Goal: Task Accomplishment & Management: Use online tool/utility

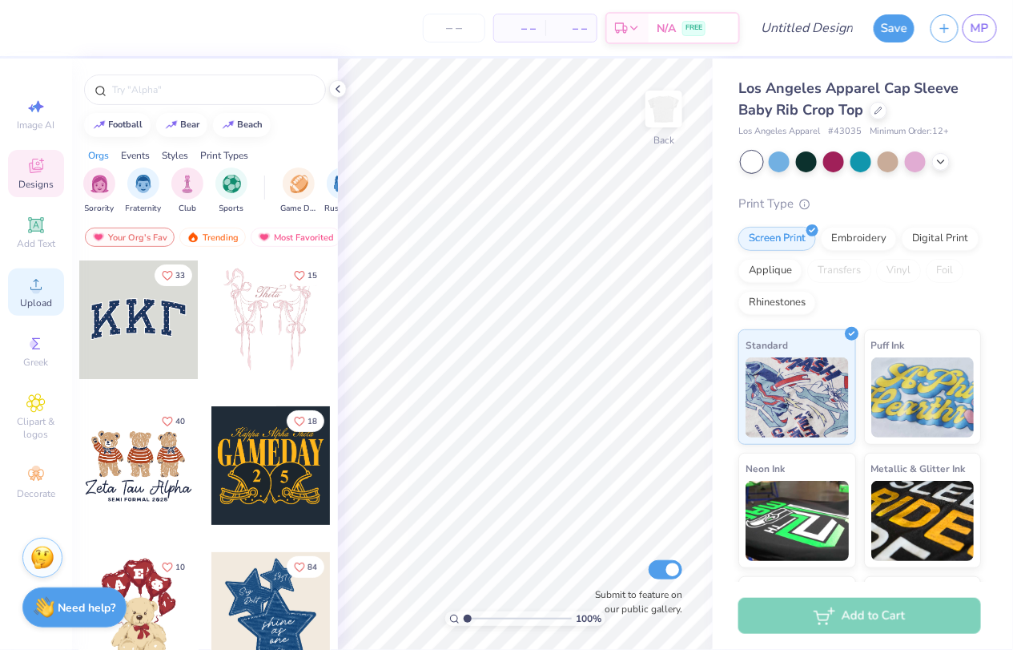
click at [10, 303] on div "Upload" at bounding box center [36, 291] width 56 height 47
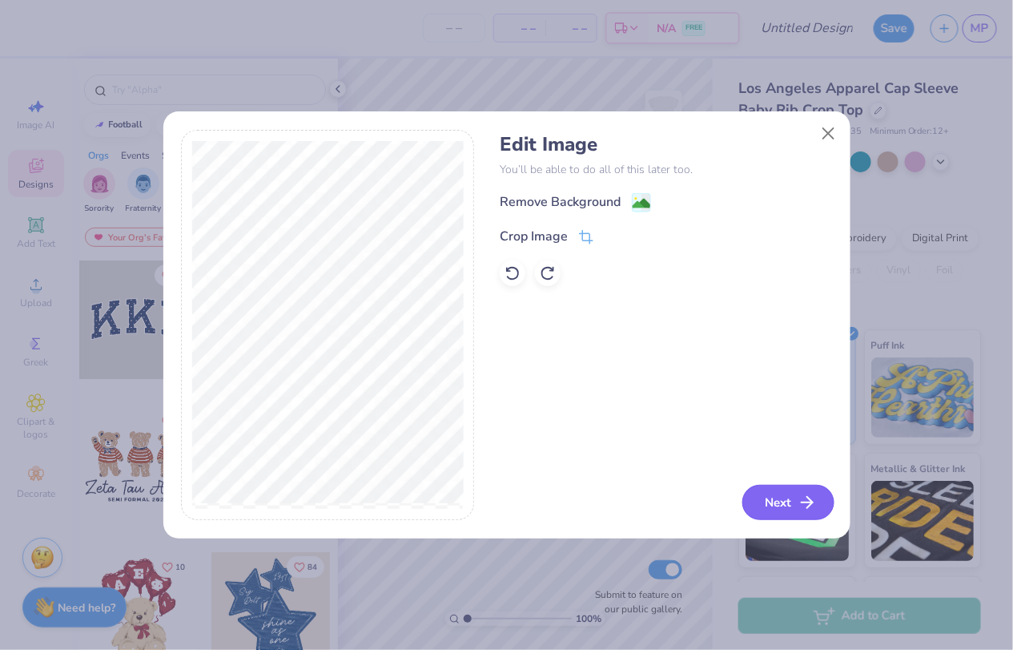
click at [799, 498] on icon "button" at bounding box center [807, 502] width 19 height 19
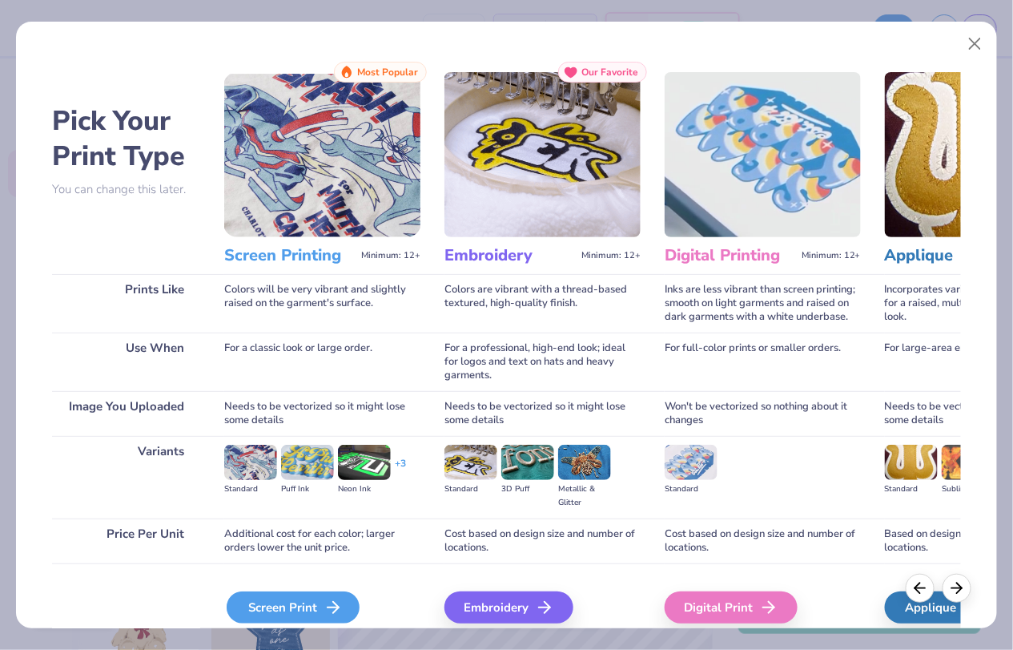
click at [338, 596] on div "Screen Print" at bounding box center [293, 607] width 133 height 32
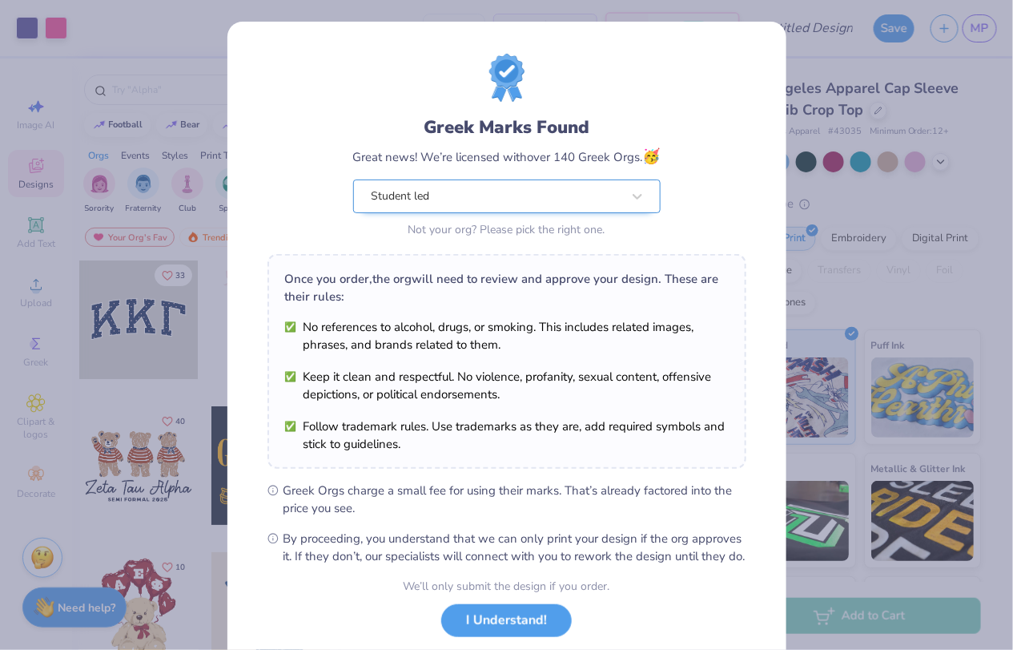
click at [508, 201] on div "Student led" at bounding box center [496, 196] width 253 height 32
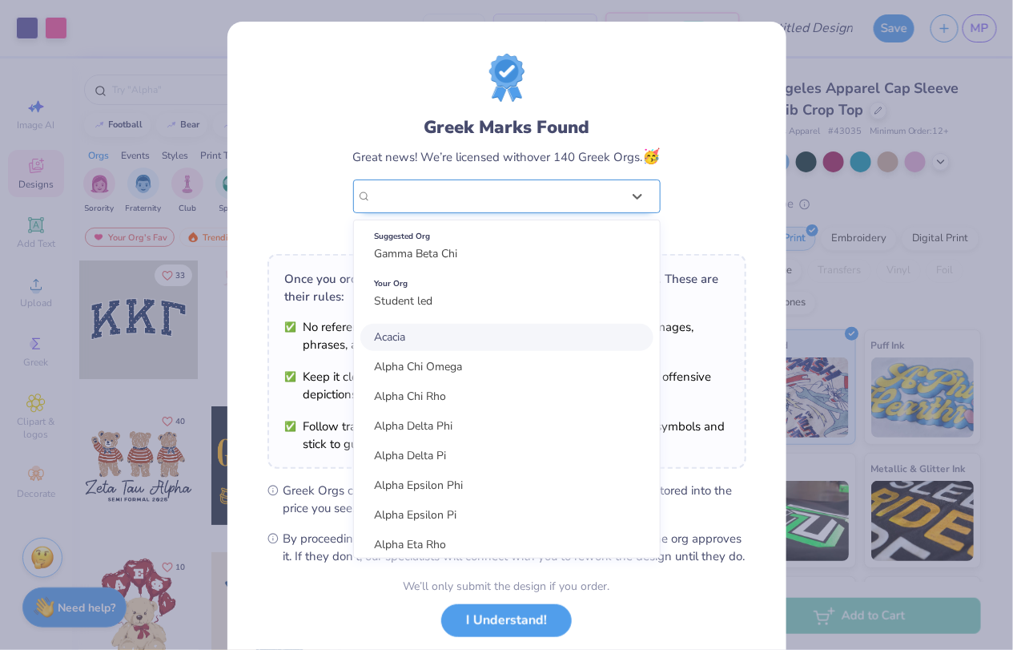
click at [457, 200] on div "Student led" at bounding box center [497, 196] width 250 height 18
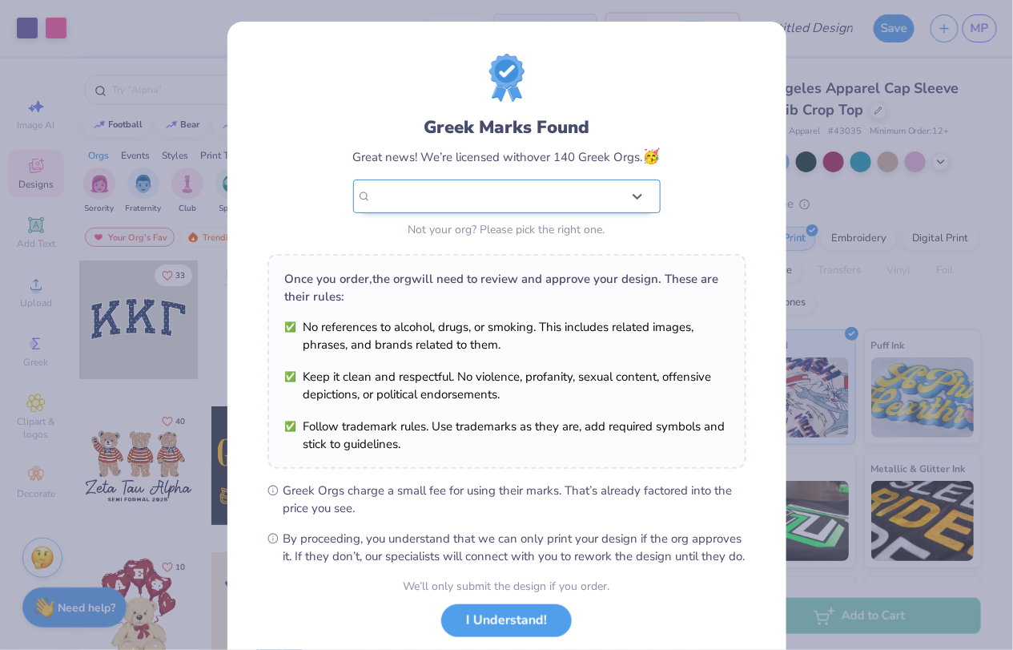
type input "s"
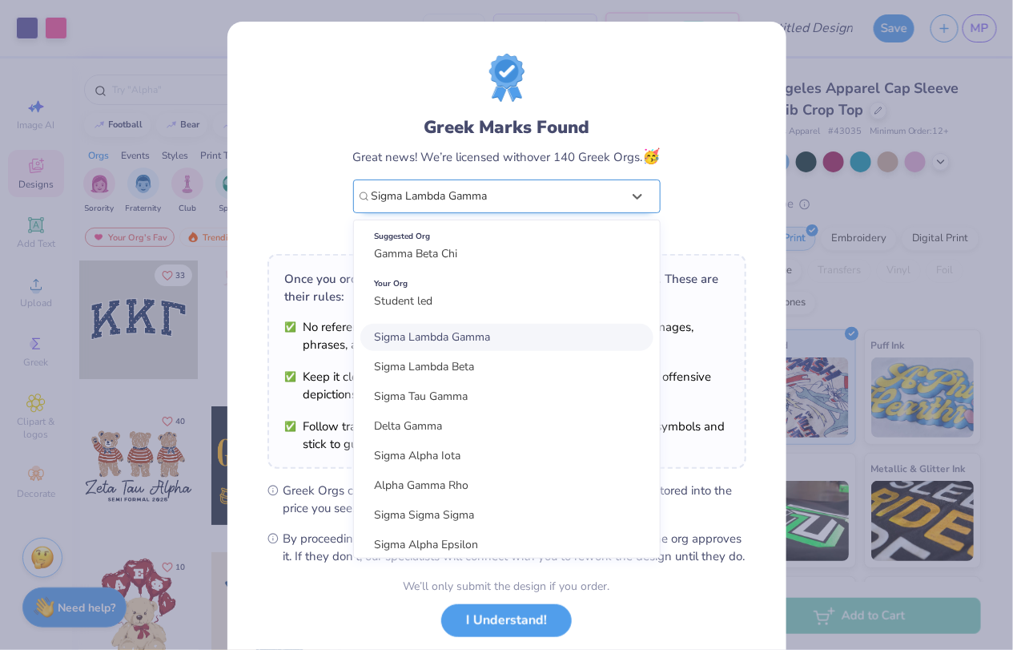
click at [465, 336] on span "Sigma Lambda Gamma" at bounding box center [433, 336] width 116 height 15
type input "Sigma Lambda Gamma"
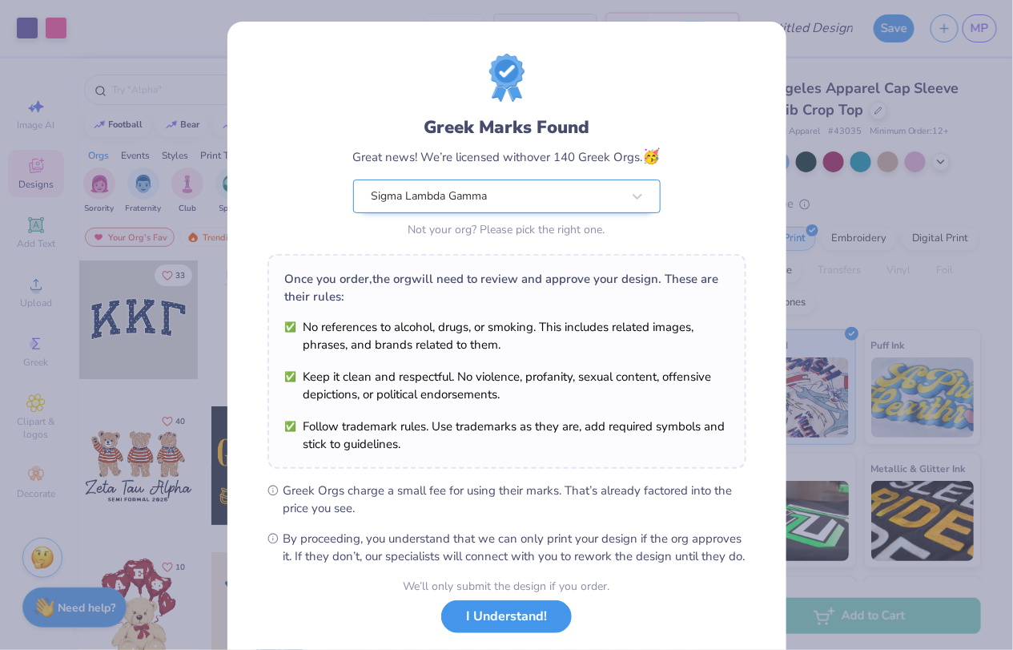
click at [497, 626] on button "I Understand!" at bounding box center [506, 616] width 131 height 33
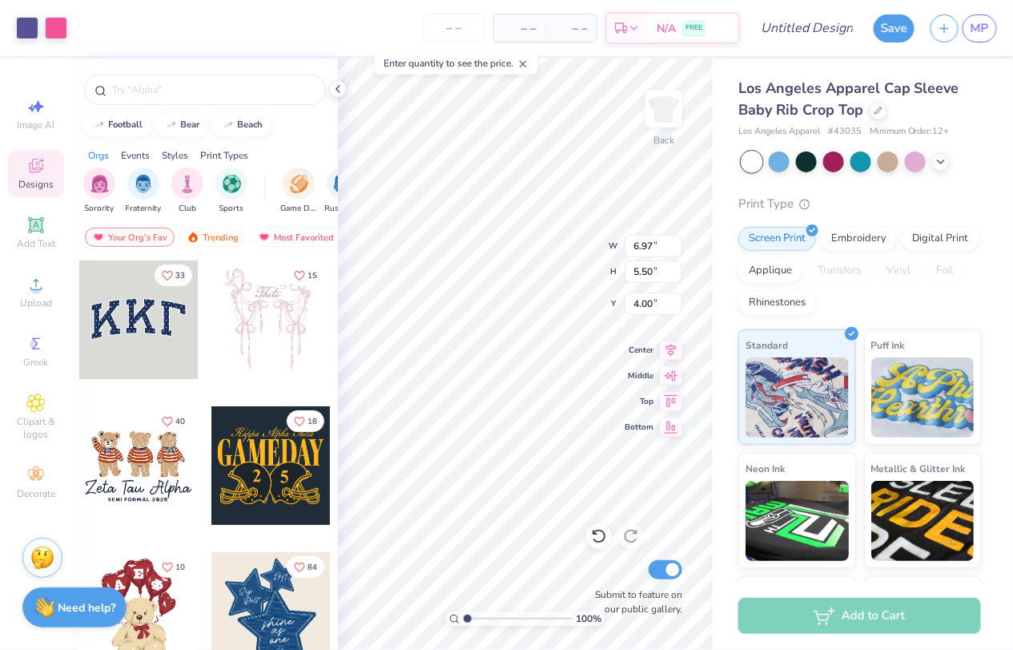
type input "3.00"
click at [475, 23] on input "number" at bounding box center [454, 28] width 62 height 29
type input "13"
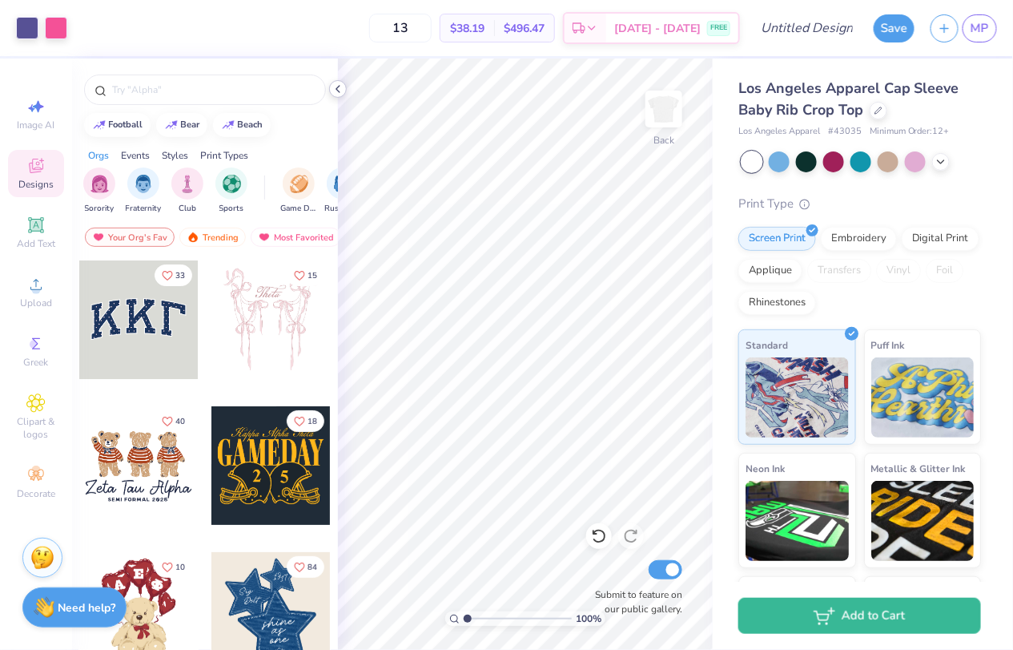
click at [342, 87] on icon at bounding box center [338, 89] width 13 height 13
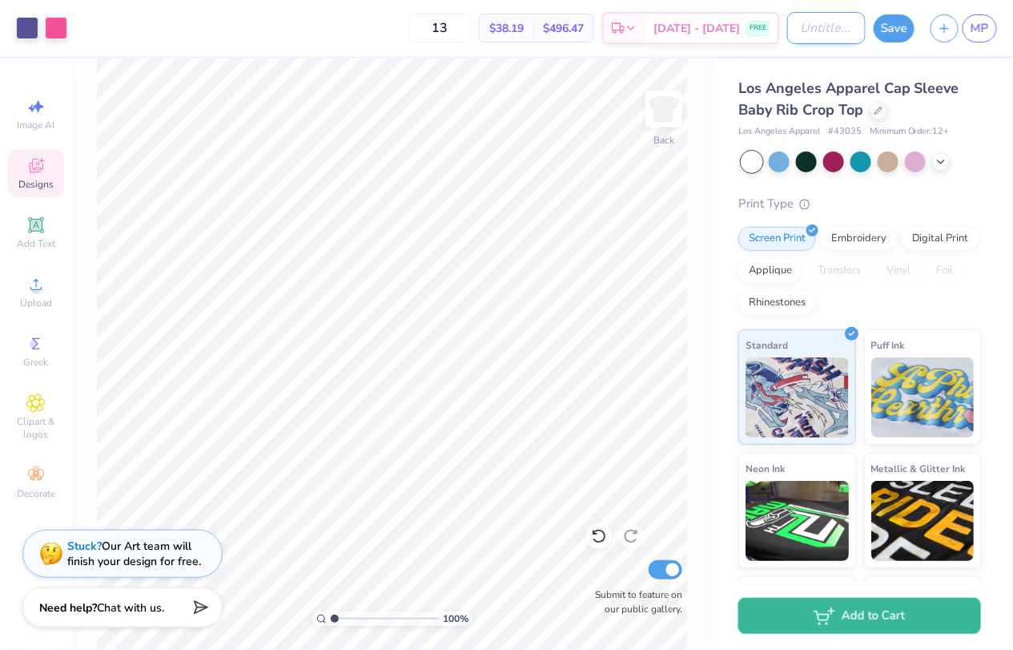
click at [805, 34] on input "Design Title" at bounding box center [826, 28] width 79 height 32
type input "Design 2: SEA U G"
click at [895, 21] on button "Save" at bounding box center [894, 28] width 41 height 28
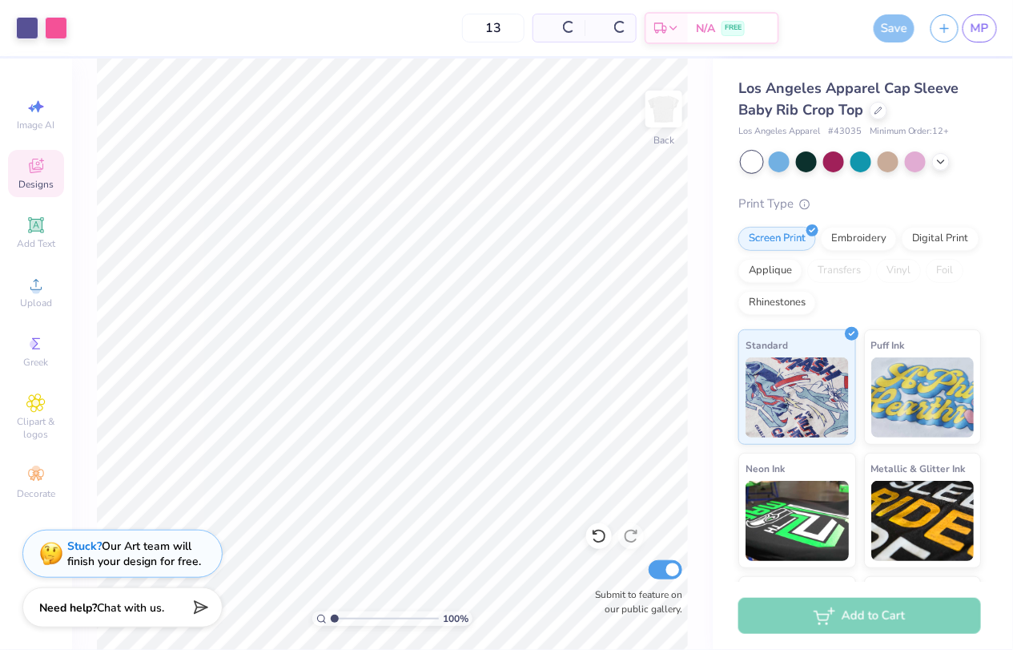
scroll to position [0, 0]
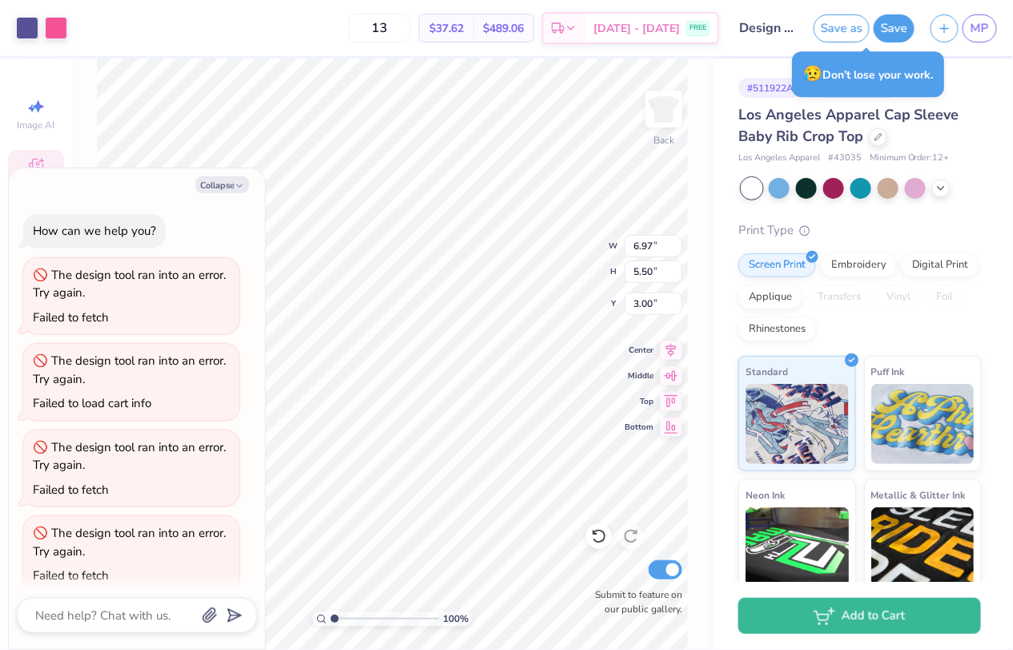
type textarea "x"
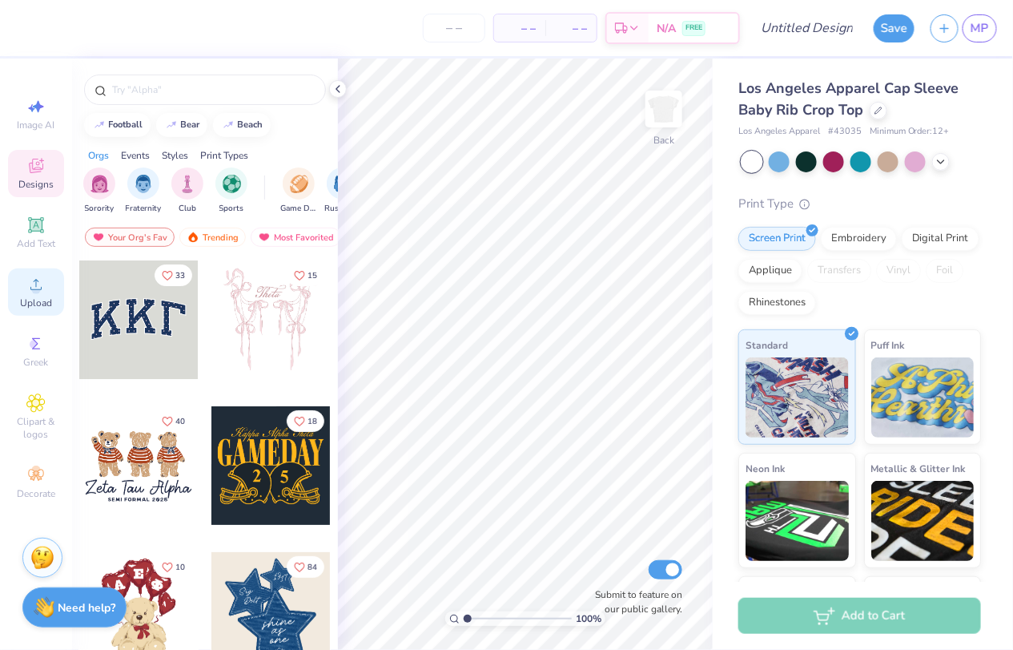
click at [40, 298] on span "Upload" at bounding box center [36, 302] width 32 height 13
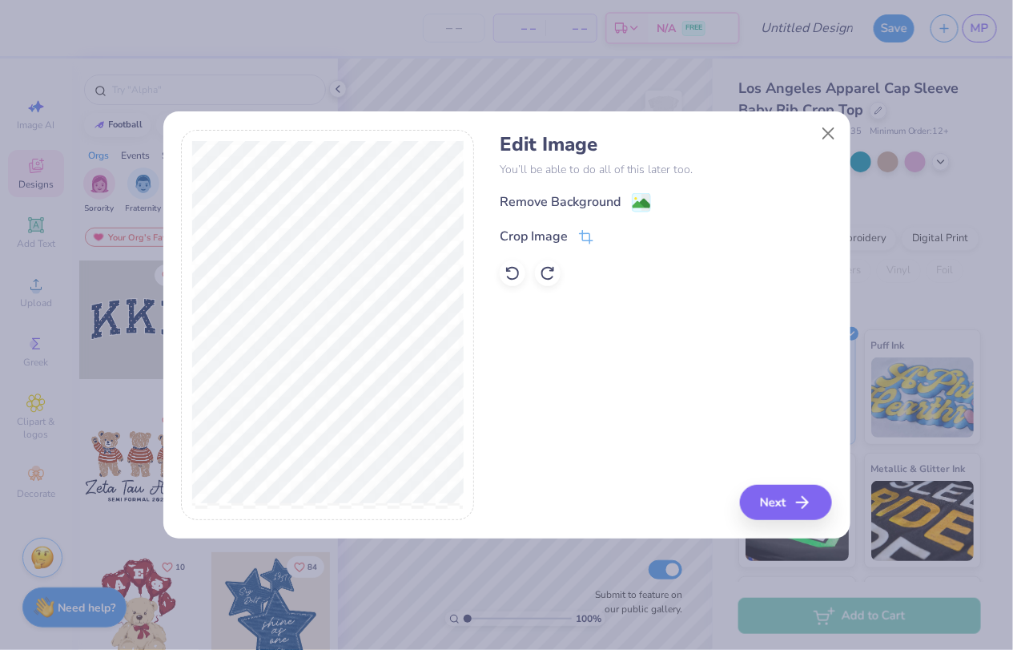
click at [796, 480] on div "Edit Image You’ll be able to do all of this later too. Remove Background Crop I…" at bounding box center [666, 325] width 332 height 391
click at [797, 497] on button "Next" at bounding box center [789, 502] width 92 height 35
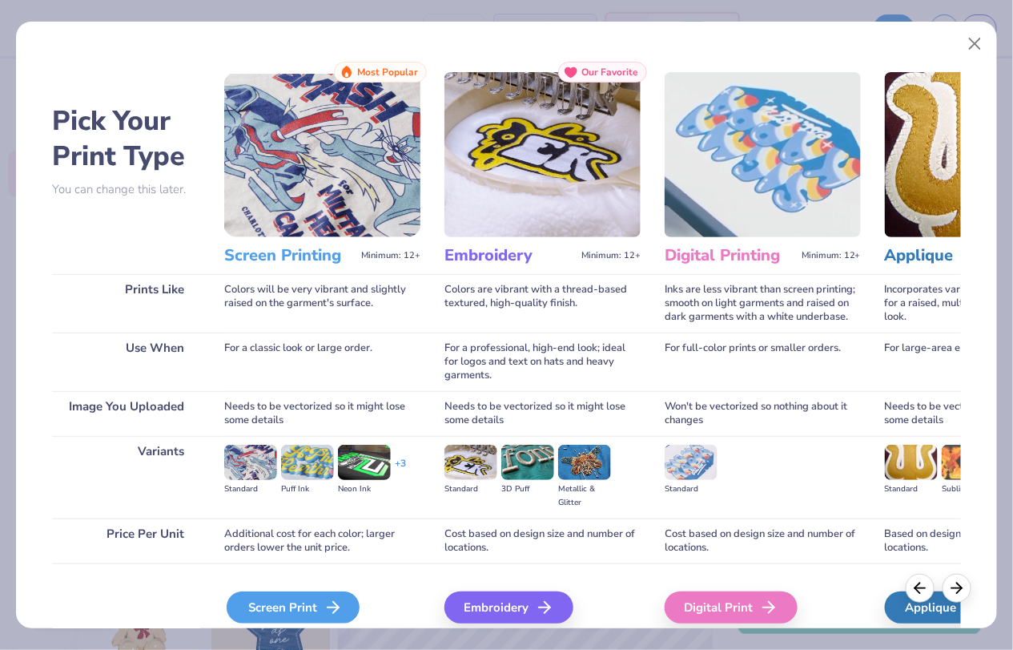
click at [312, 602] on div "Screen Print" at bounding box center [293, 607] width 133 height 32
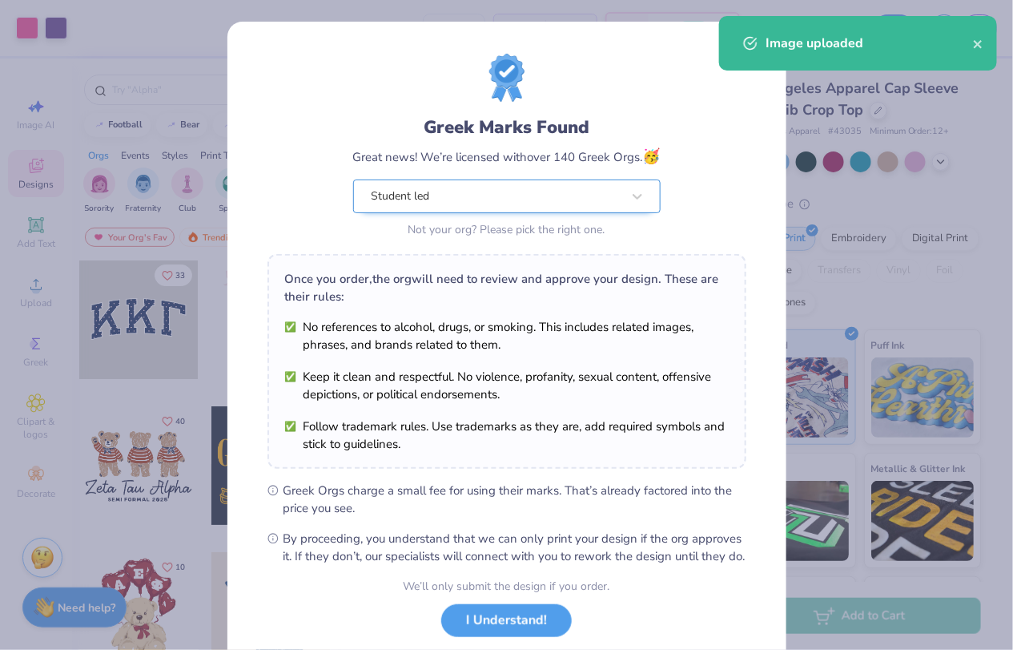
click at [467, 183] on div "Student led" at bounding box center [496, 196] width 253 height 32
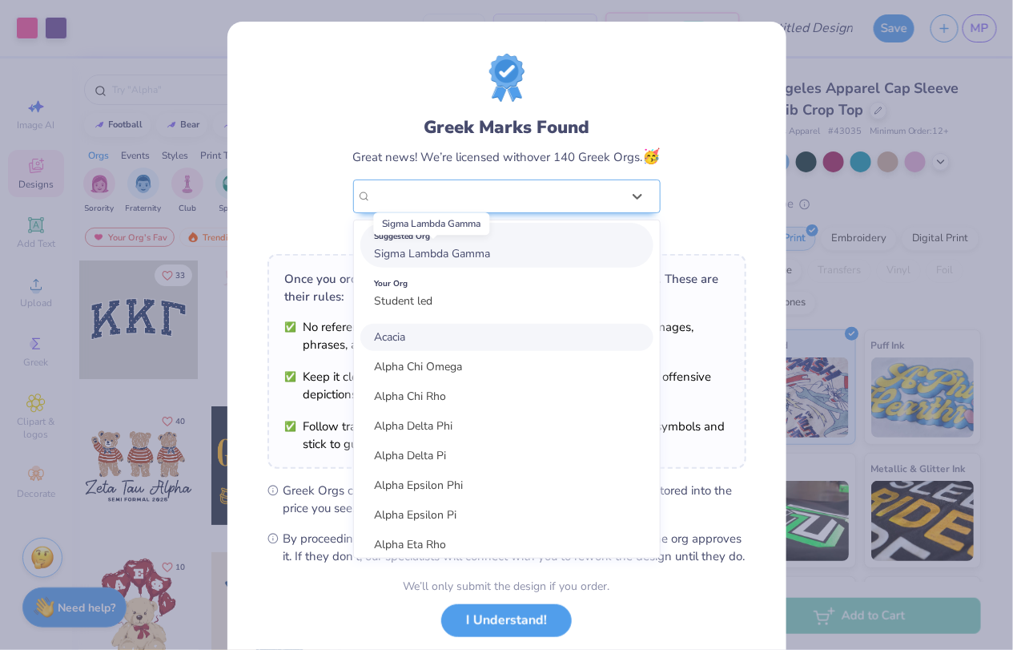
click at [477, 253] on span "Sigma Lambda Gamma" at bounding box center [433, 253] width 116 height 15
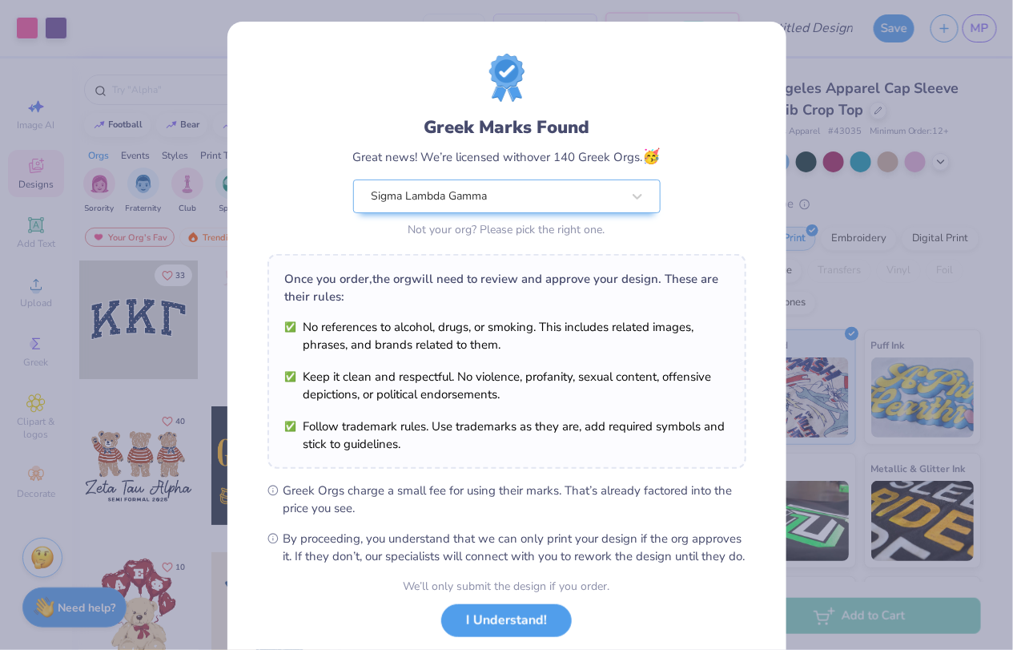
click at [502, 630] on button "I Understand!" at bounding box center [506, 620] width 131 height 33
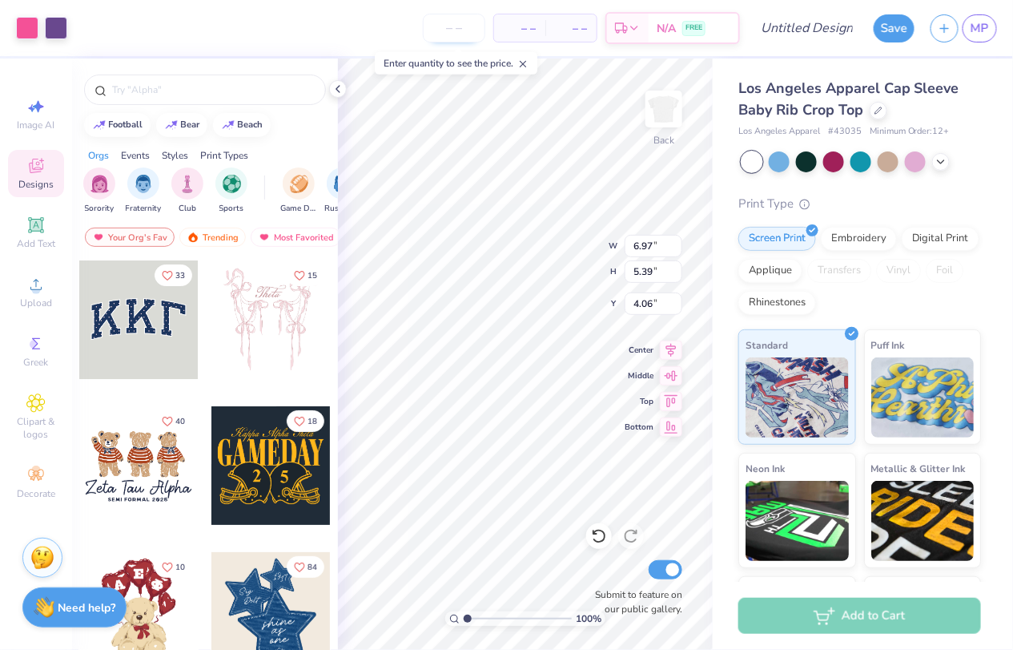
click at [465, 39] on input "number" at bounding box center [454, 28] width 62 height 29
type input "13"
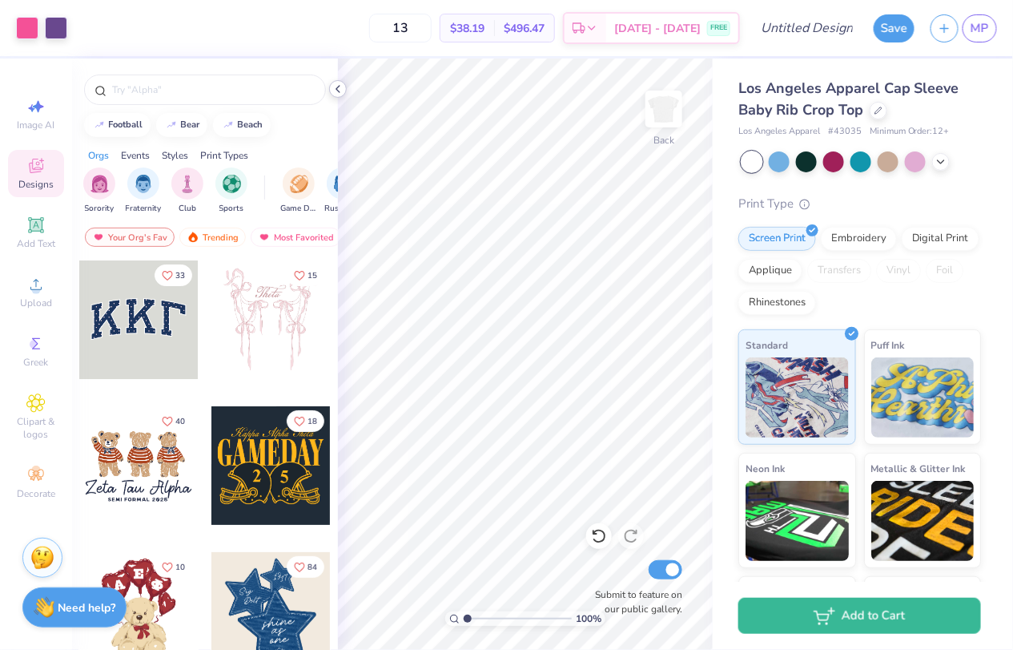
click at [337, 94] on icon at bounding box center [338, 89] width 13 height 13
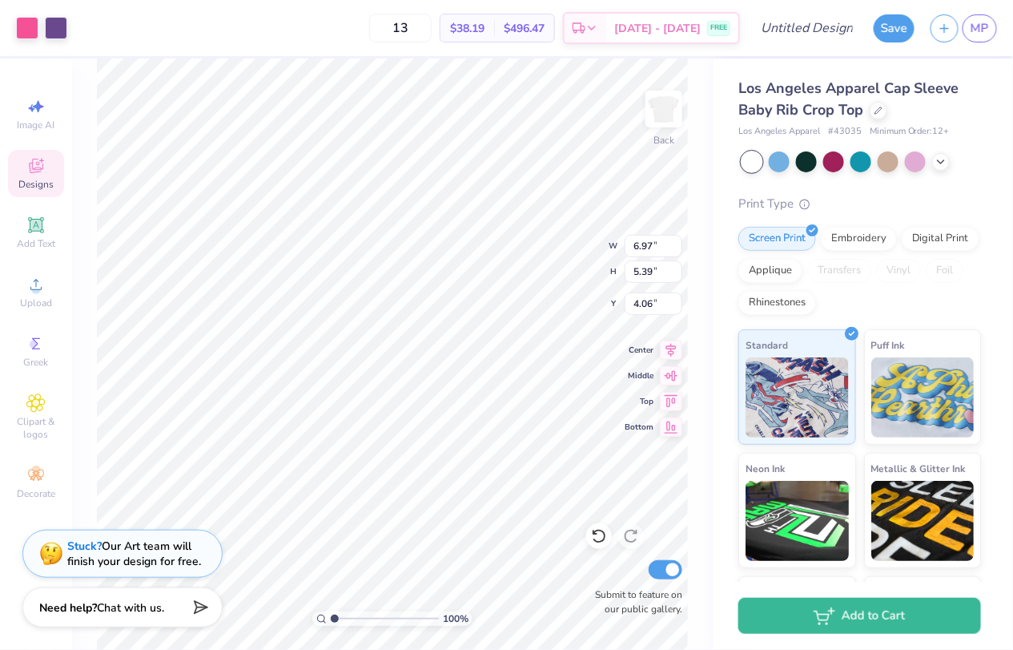
type input "3.00"
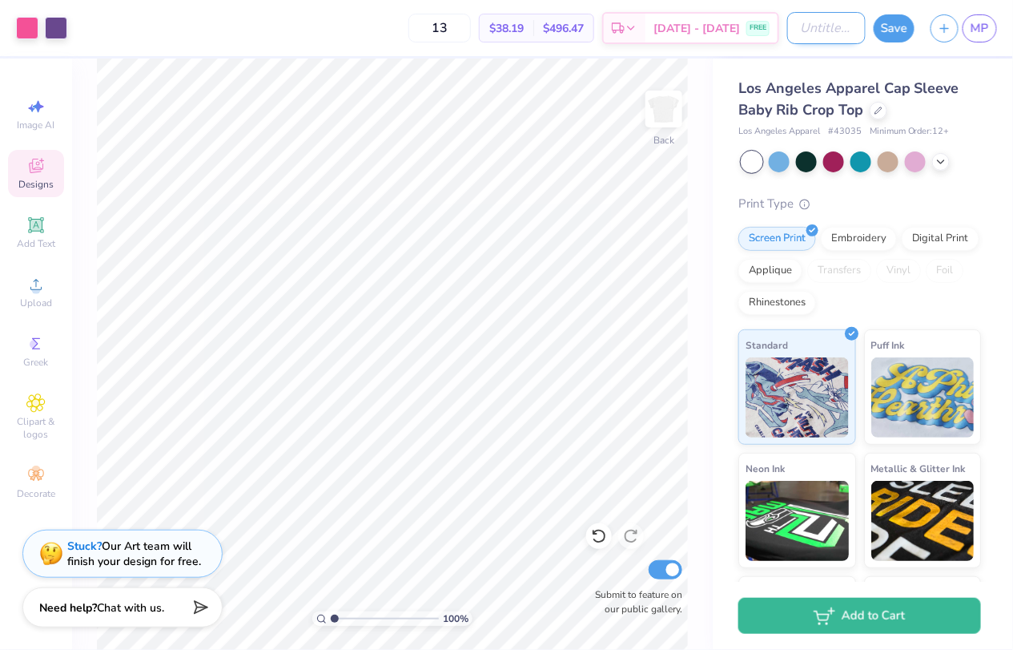
click at [828, 27] on input "Design Title" at bounding box center [826, 28] width 79 height 32
type input "d"
type input "Design3:potential tide to be"
click at [891, 26] on button "Save" at bounding box center [894, 26] width 41 height 28
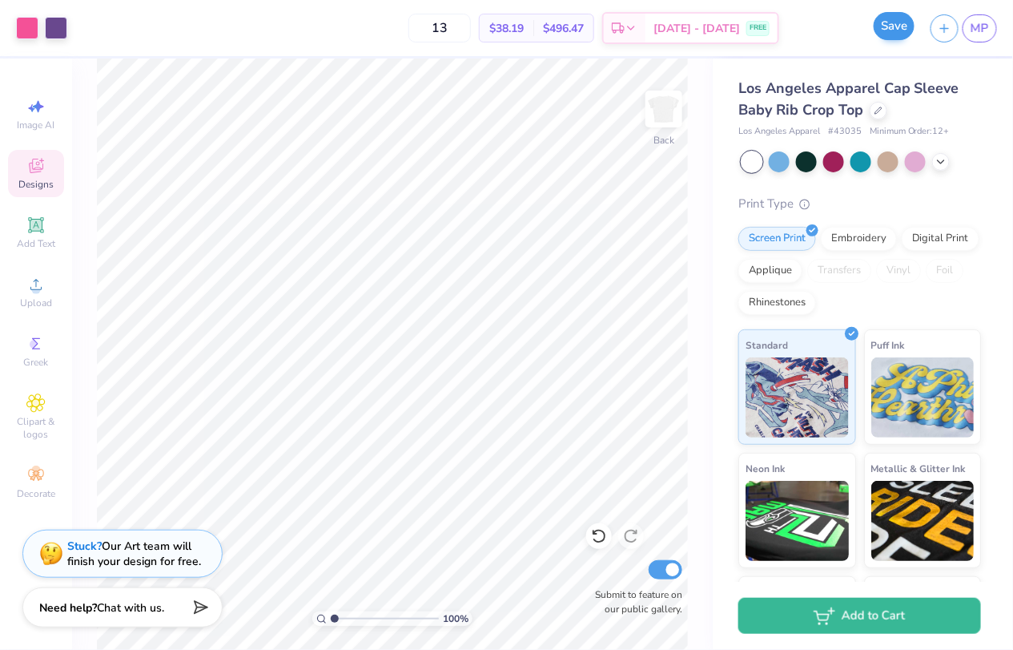
scroll to position [0, 0]
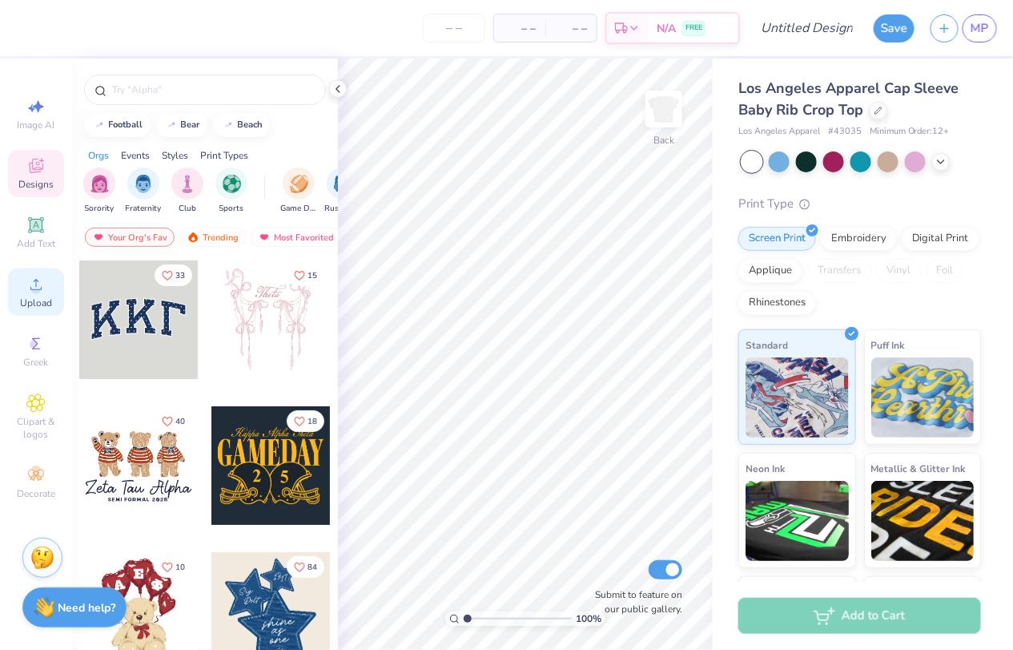
click at [42, 293] on icon at bounding box center [35, 284] width 19 height 19
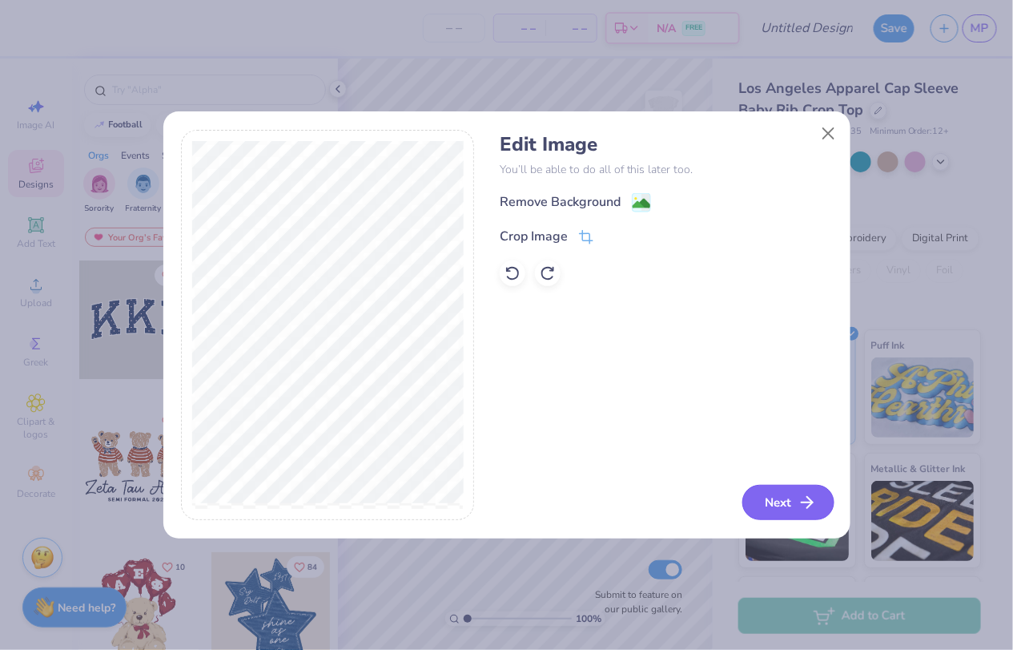
click at [783, 496] on button "Next" at bounding box center [789, 502] width 92 height 35
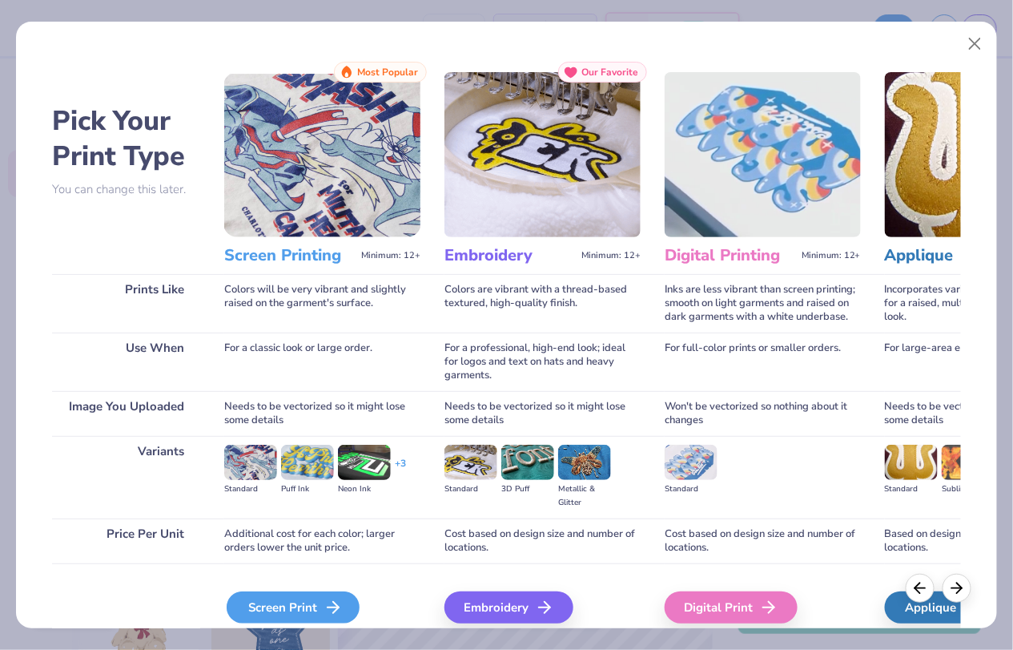
click at [309, 610] on div "Screen Print" at bounding box center [293, 607] width 133 height 32
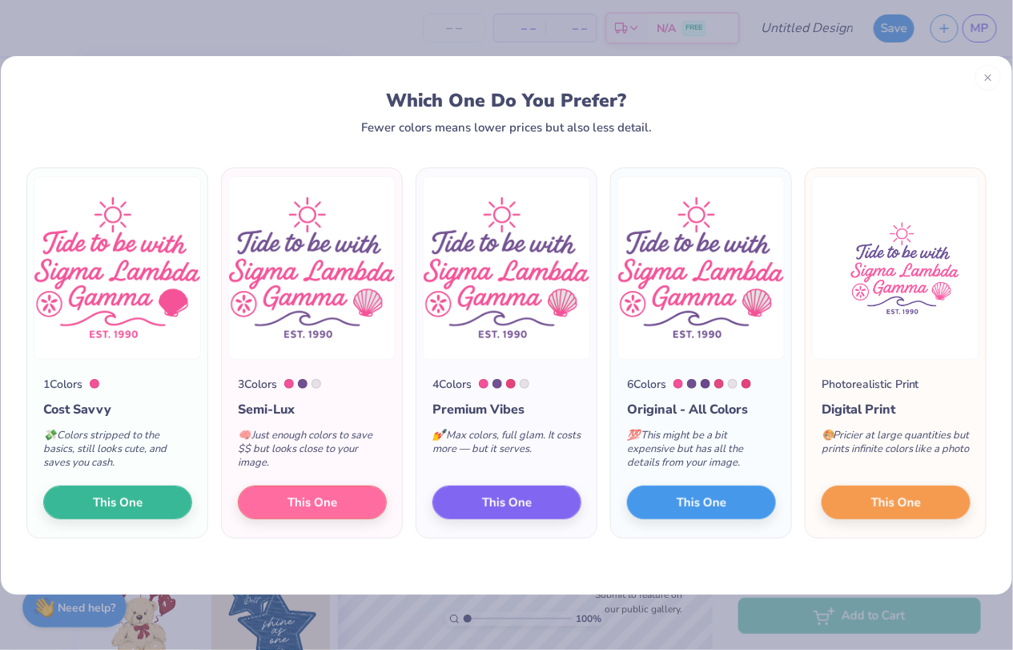
click at [775, 24] on div "Which One Do You Prefer? Fewer colors means lower prices but also less detail. …" at bounding box center [506, 325] width 1013 height 650
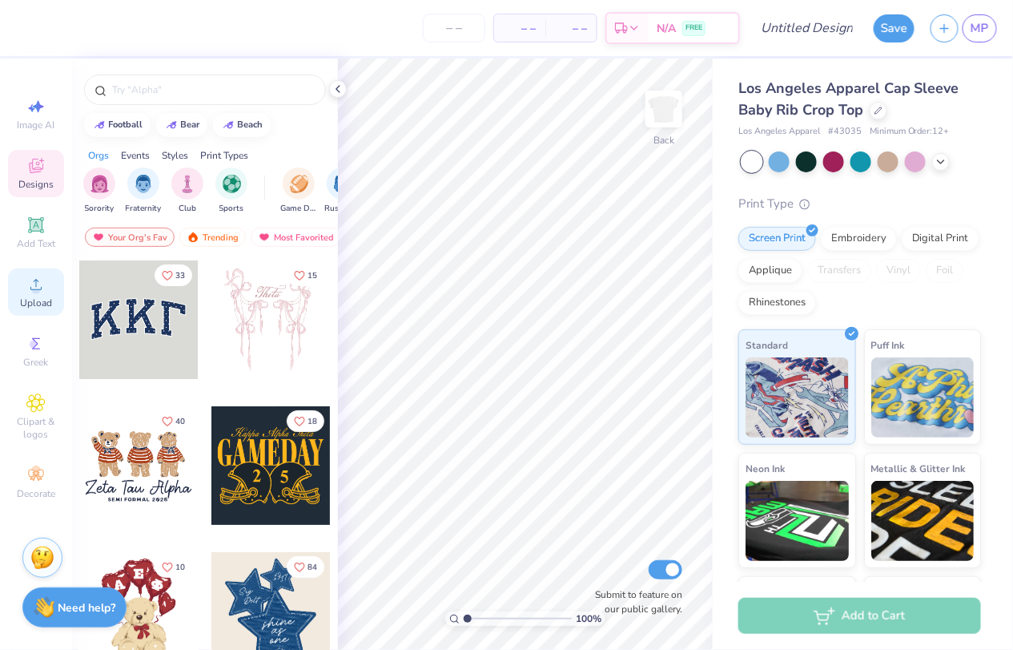
click at [29, 305] on span "Upload" at bounding box center [36, 302] width 32 height 13
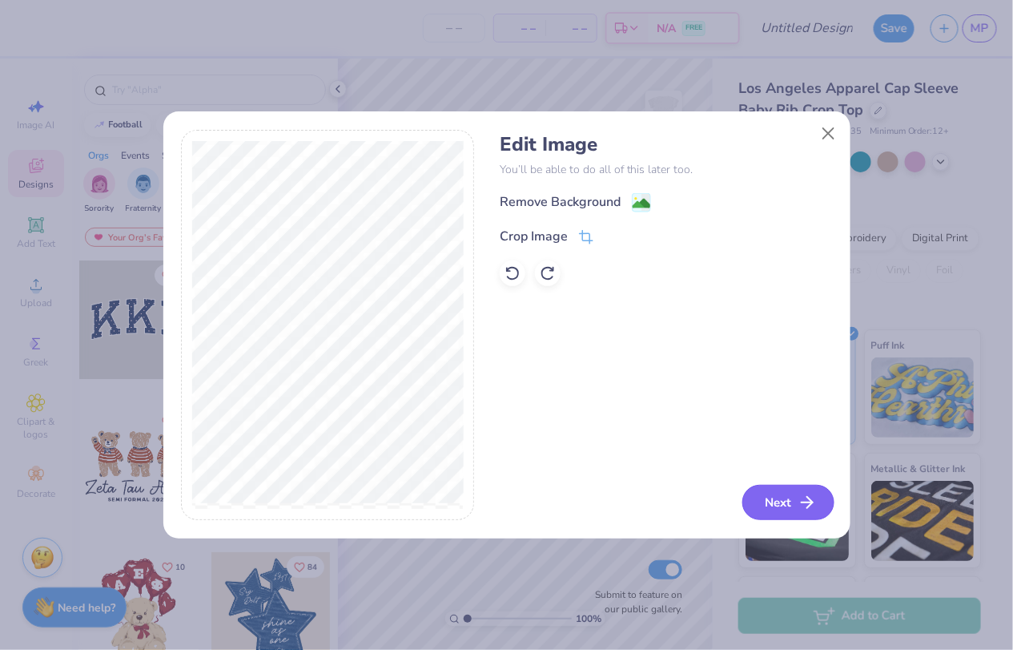
click at [763, 496] on button "Next" at bounding box center [789, 502] width 92 height 35
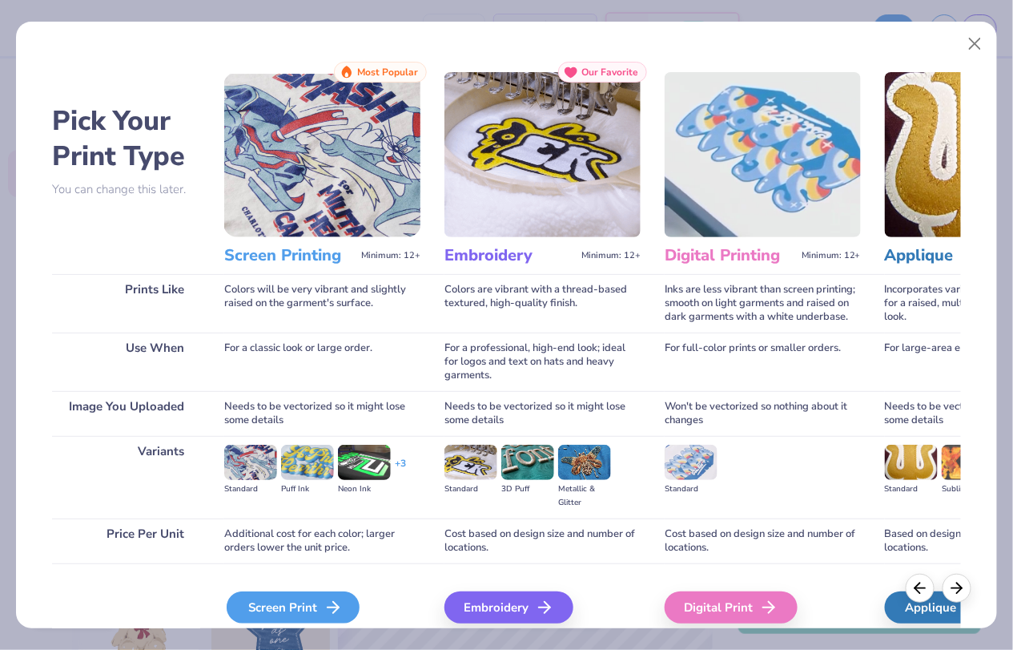
click at [333, 613] on icon at bounding box center [333, 607] width 19 height 19
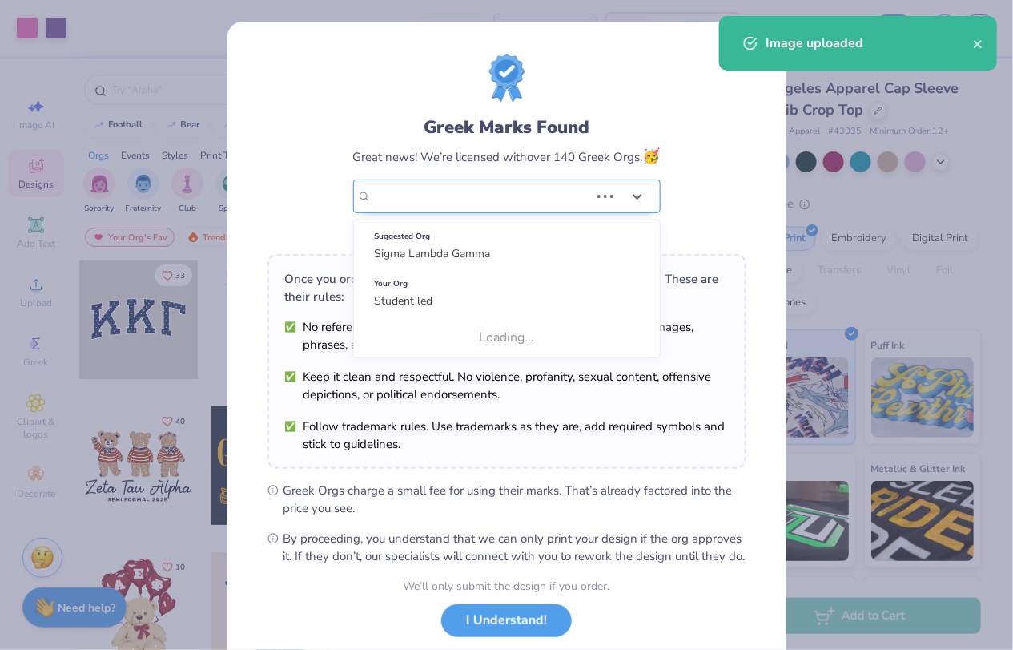
click at [446, 197] on div "Student led" at bounding box center [480, 196] width 221 height 32
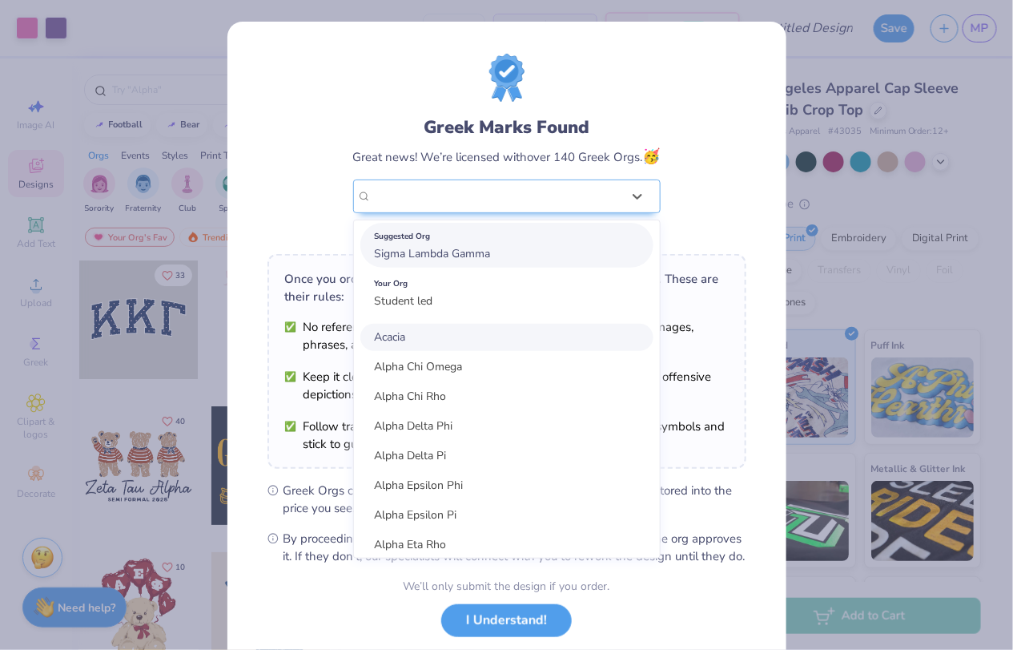
click at [465, 261] on div "Suggested Org Sigma Lambda Gamma" at bounding box center [506, 245] width 293 height 45
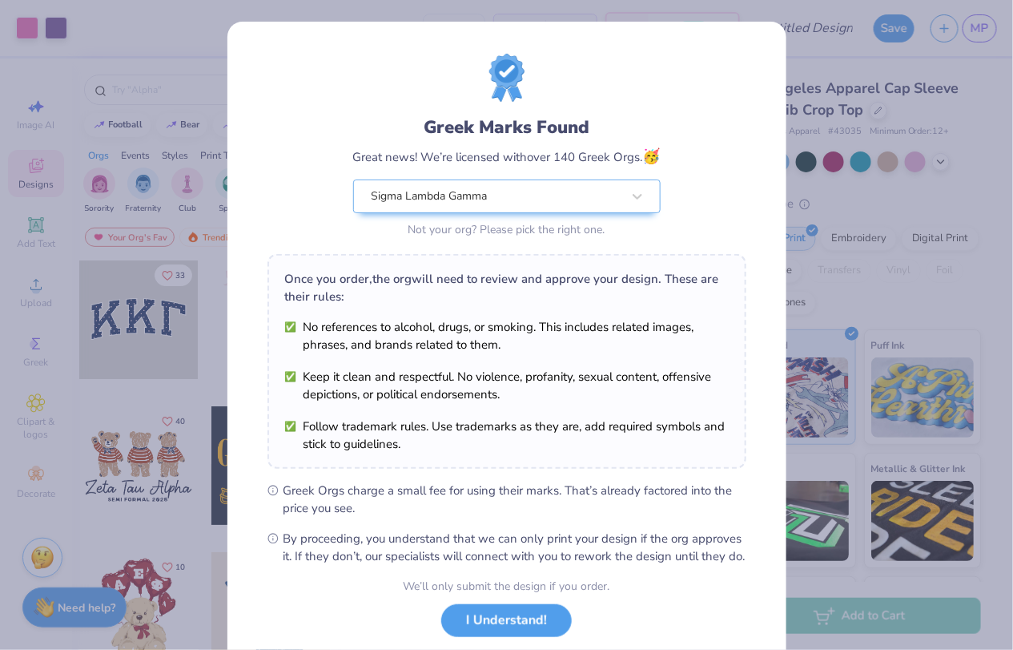
click at [509, 634] on button "I Understand!" at bounding box center [506, 620] width 131 height 33
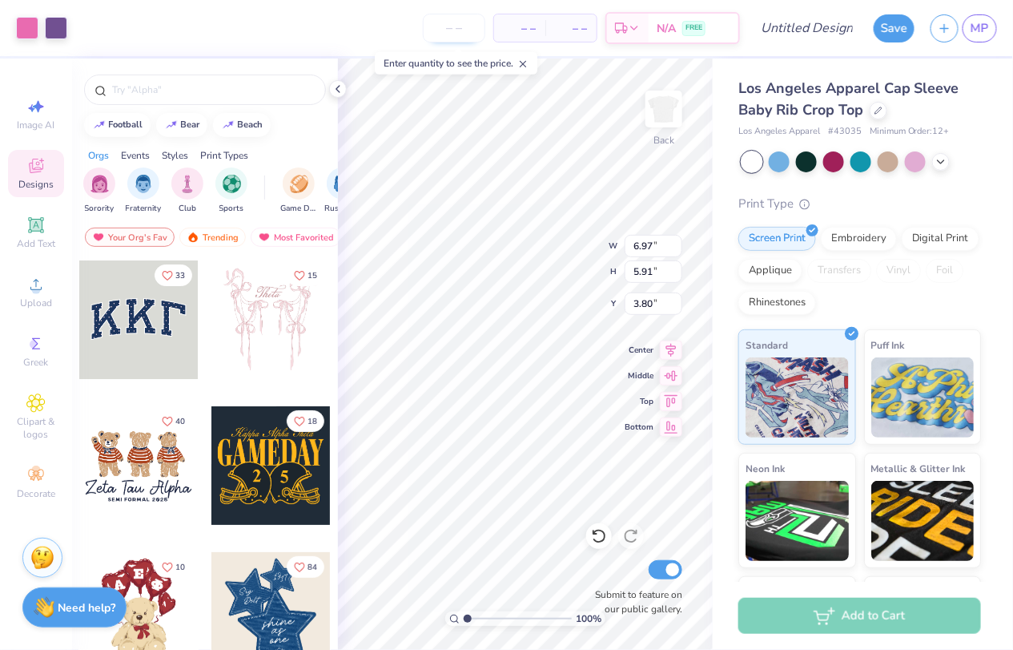
click at [473, 23] on input "number" at bounding box center [454, 28] width 62 height 29
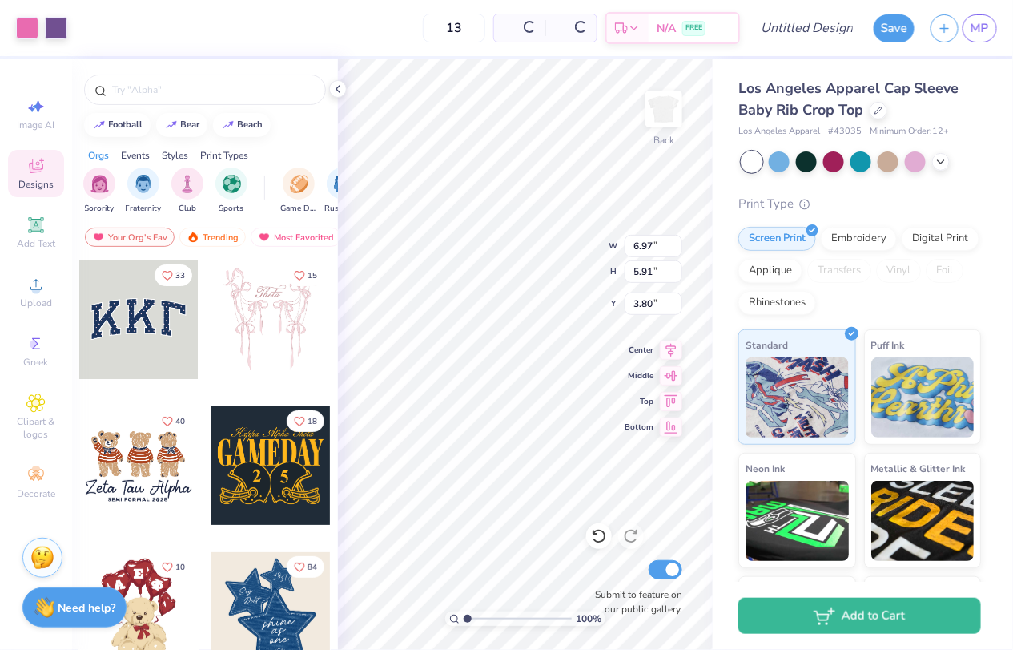
type input "13"
type input "3.00"
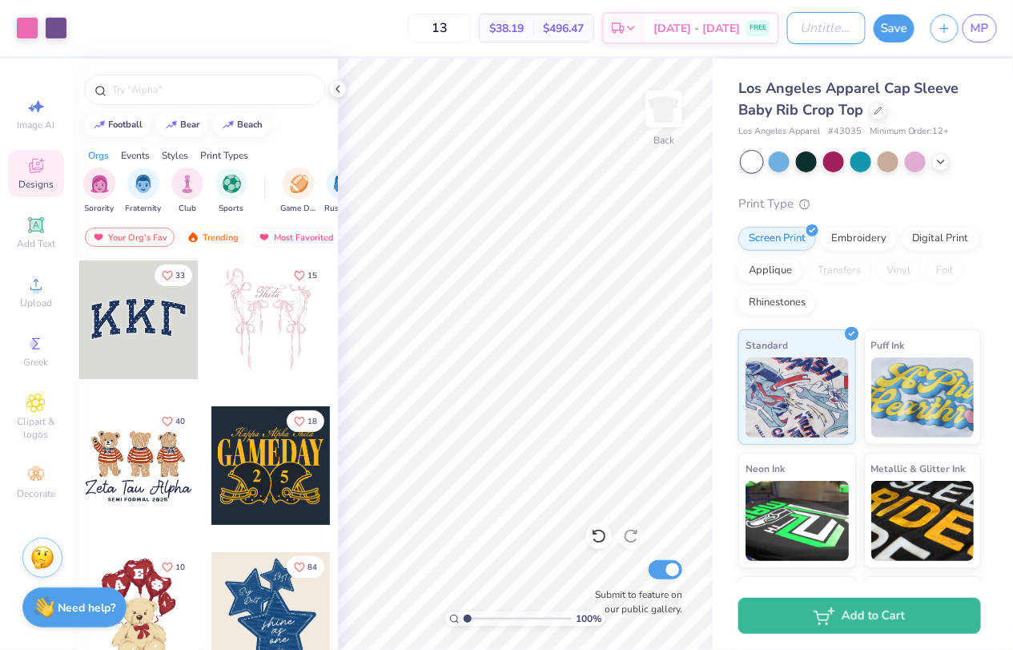
click at [817, 22] on input "Design Title" at bounding box center [826, 28] width 79 height 32
type input "Design 3: 2 Tide to be"
click at [904, 18] on button "Save" at bounding box center [894, 26] width 41 height 28
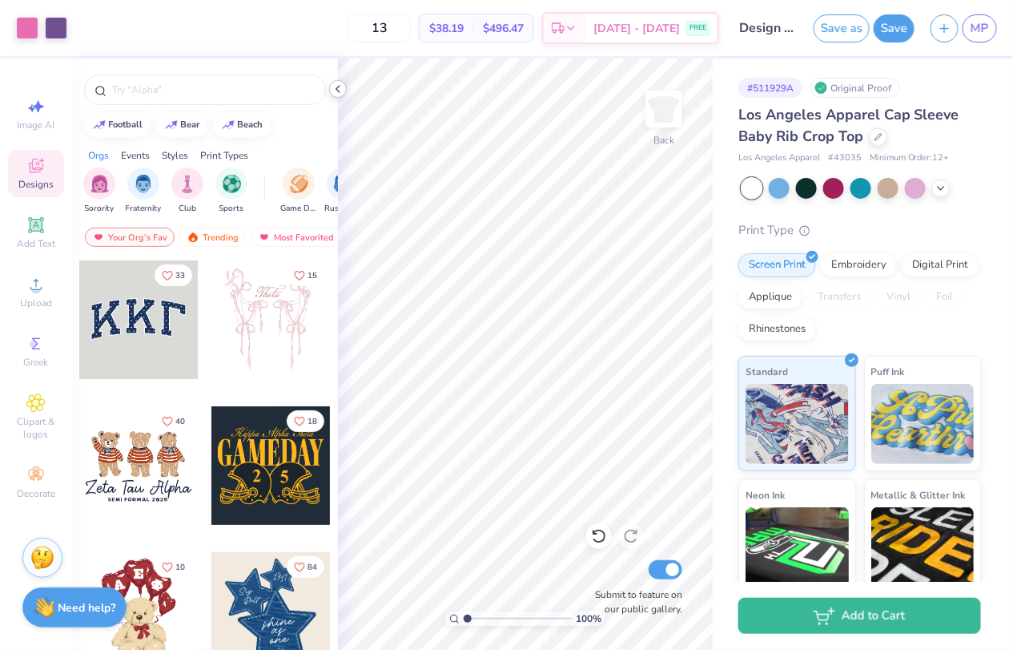
click at [339, 88] on icon at bounding box center [338, 89] width 13 height 13
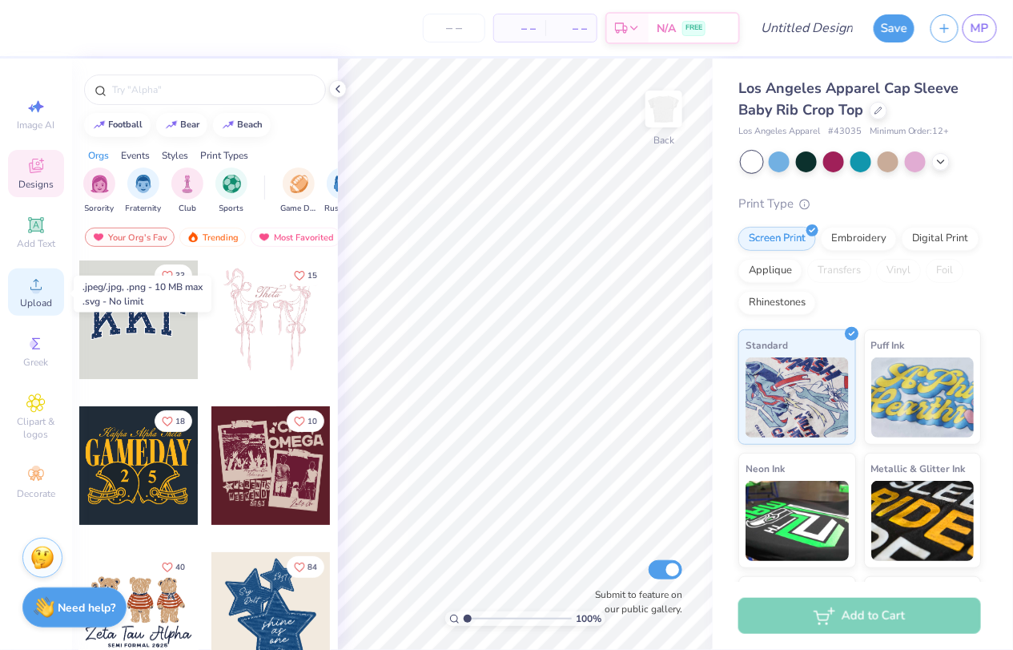
click at [38, 299] on span "Upload" at bounding box center [36, 302] width 32 height 13
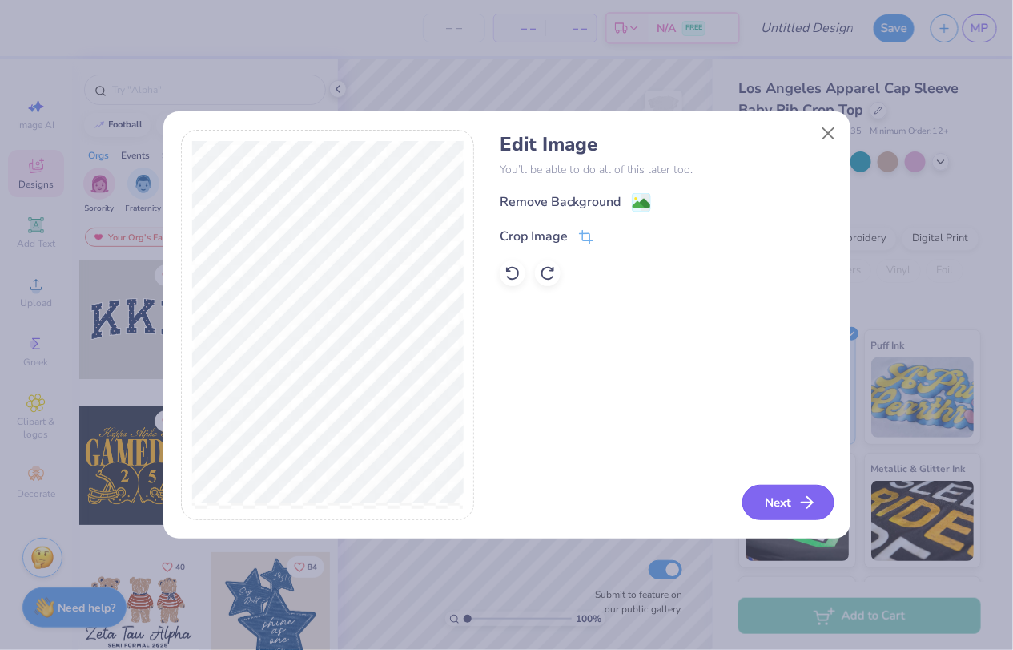
click at [795, 497] on button "Next" at bounding box center [789, 502] width 92 height 35
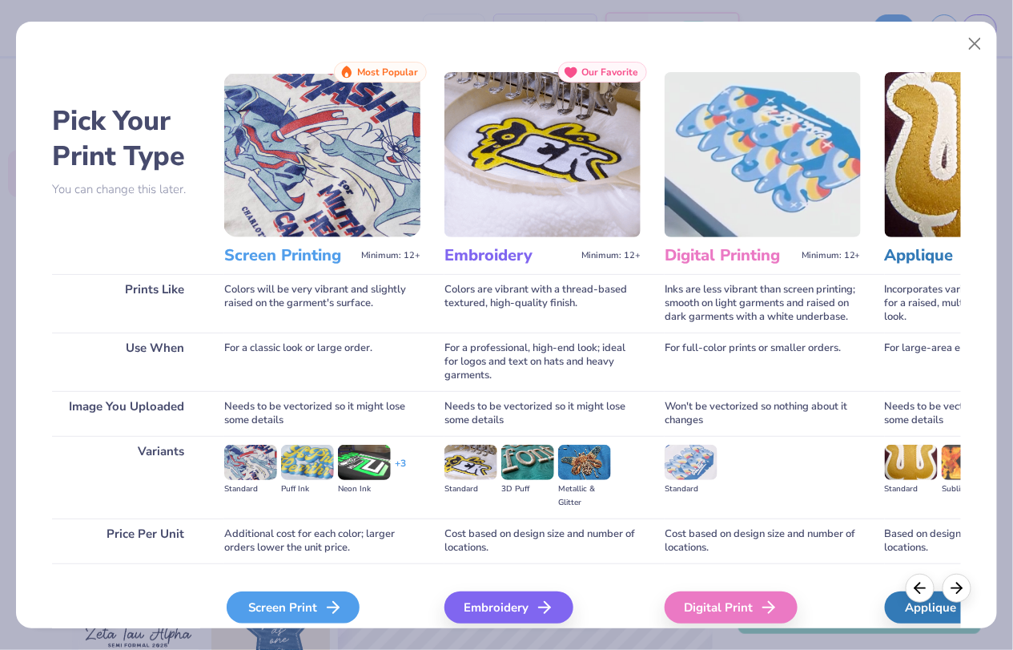
click at [346, 614] on div "Screen Print" at bounding box center [293, 607] width 133 height 32
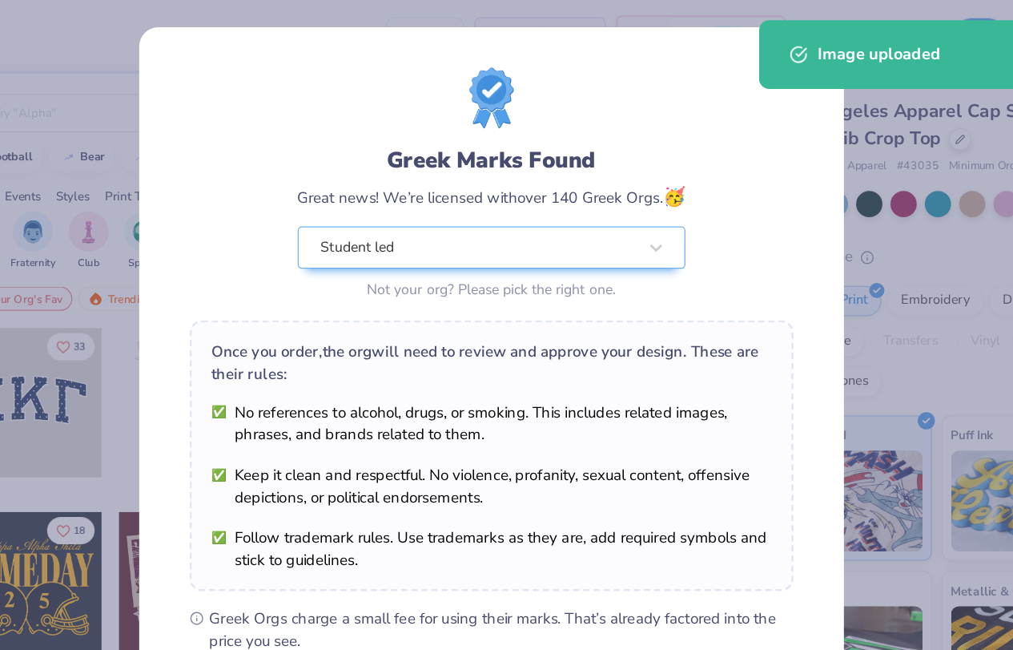
click at [565, 304] on body "Art colors – – Per Item – – Total Est. Delivery N/A FREE Design Title Save MP I…" at bounding box center [506, 325] width 1013 height 650
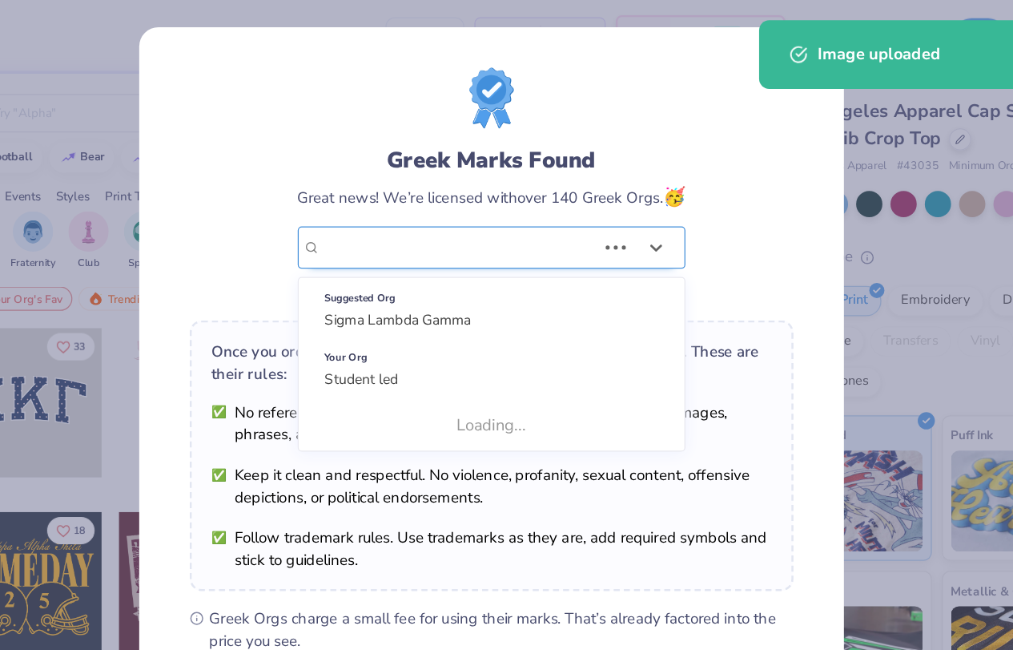
click at [566, 207] on div "Student led" at bounding box center [480, 196] width 221 height 32
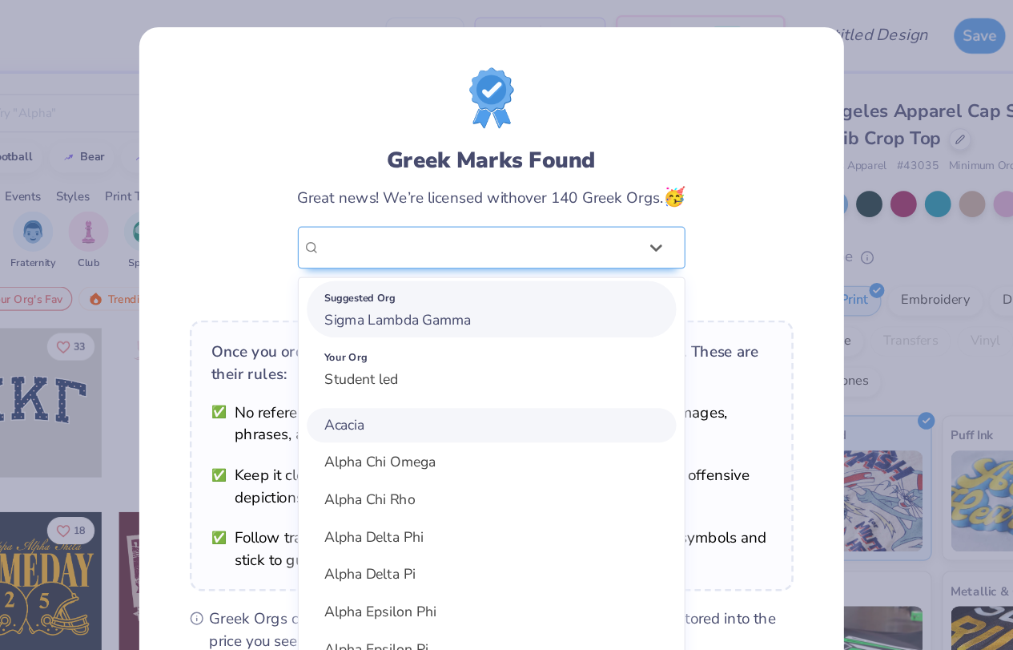
click at [560, 260] on div "Suggested Org Sigma Lambda Gamma" at bounding box center [506, 245] width 293 height 45
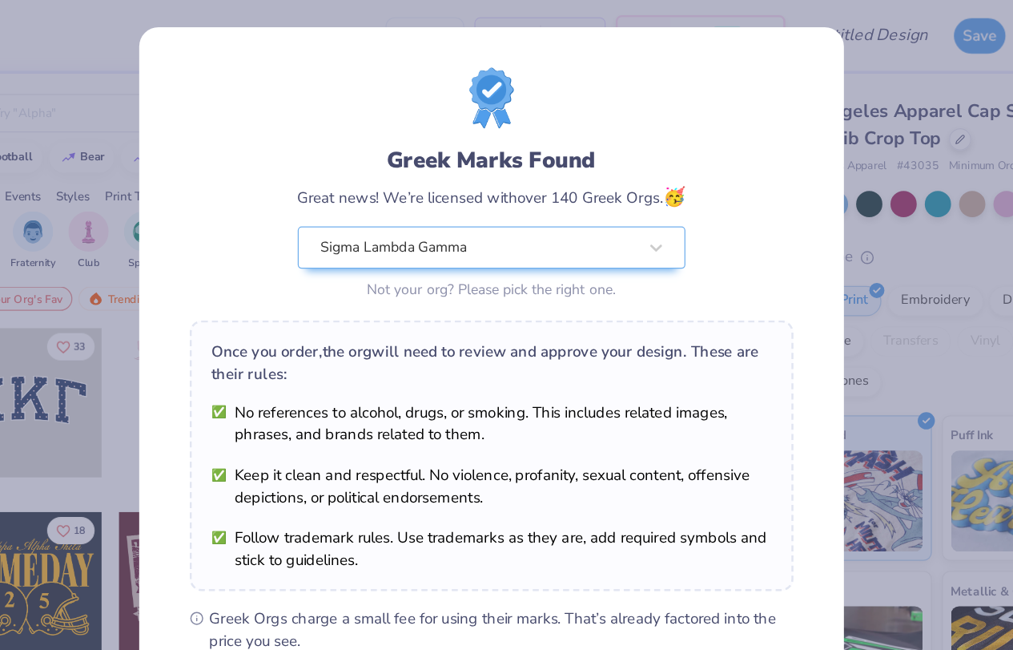
scroll to position [97, 0]
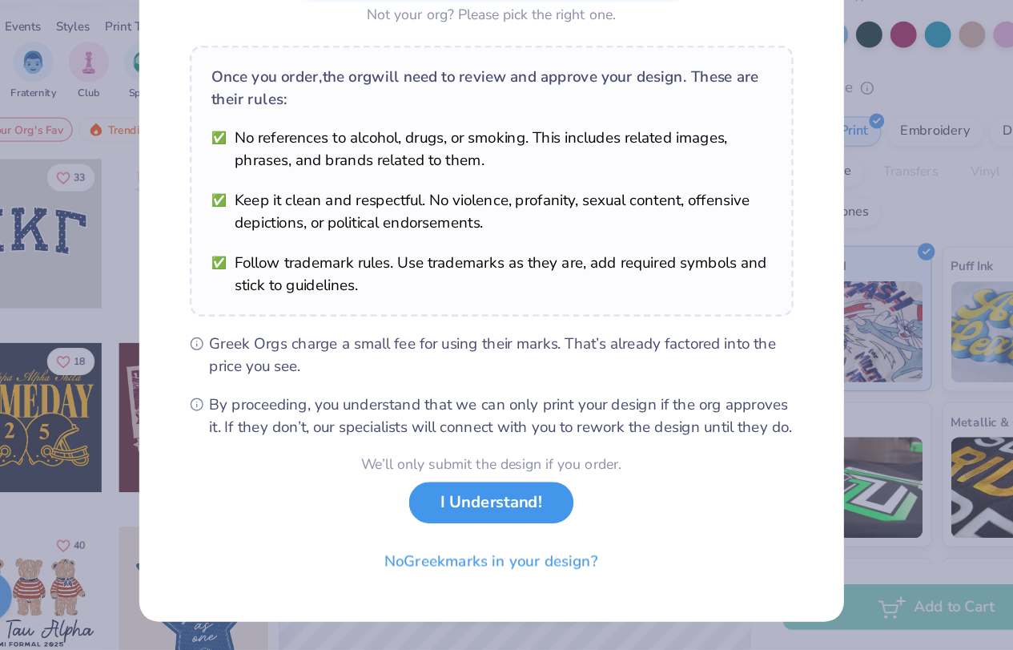
click at [540, 546] on button "I Understand!" at bounding box center [506, 533] width 131 height 33
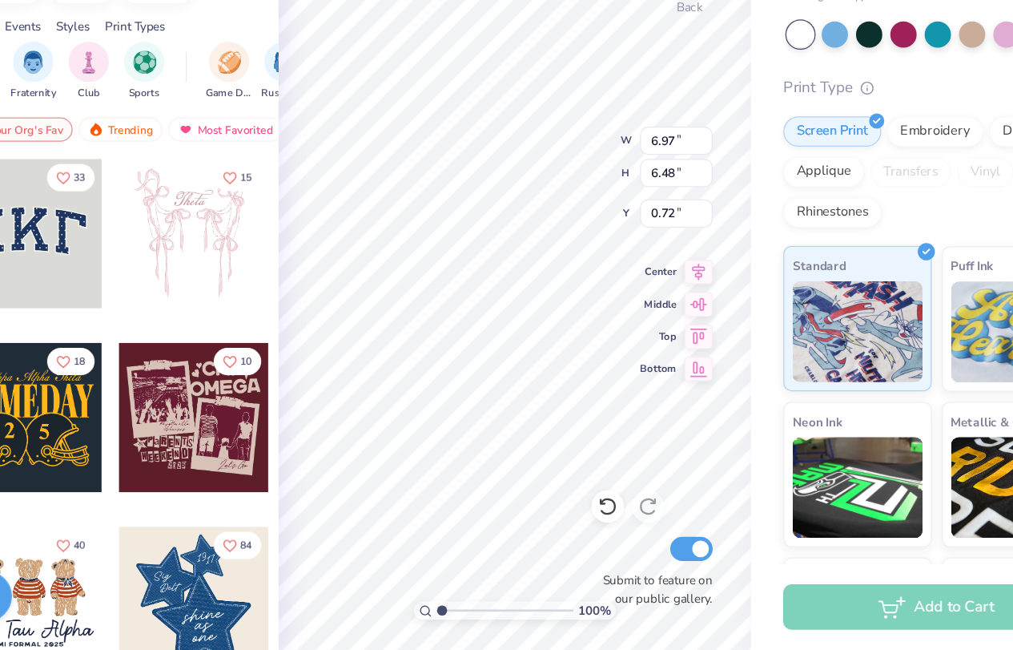
type input "0.73"
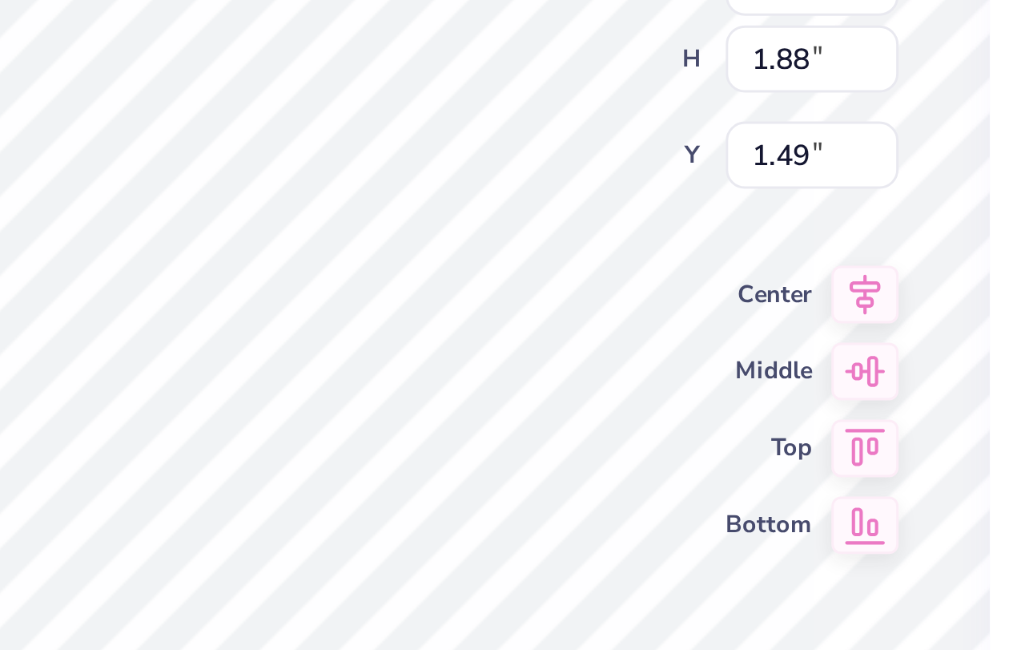
type input "6.97"
type input "6.48"
type input "0.50"
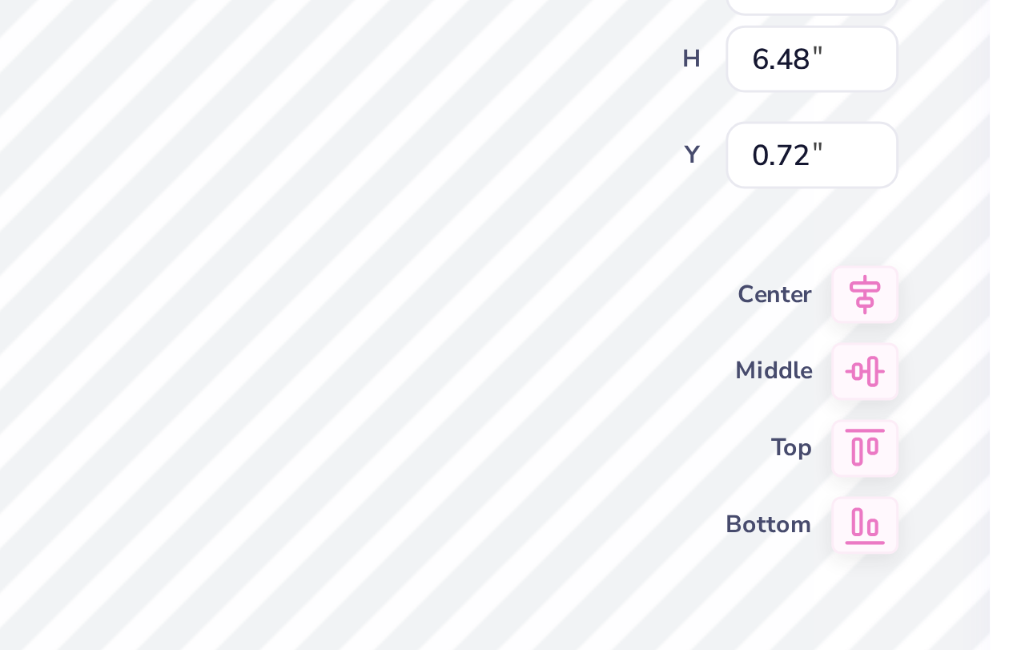
type input "0.50"
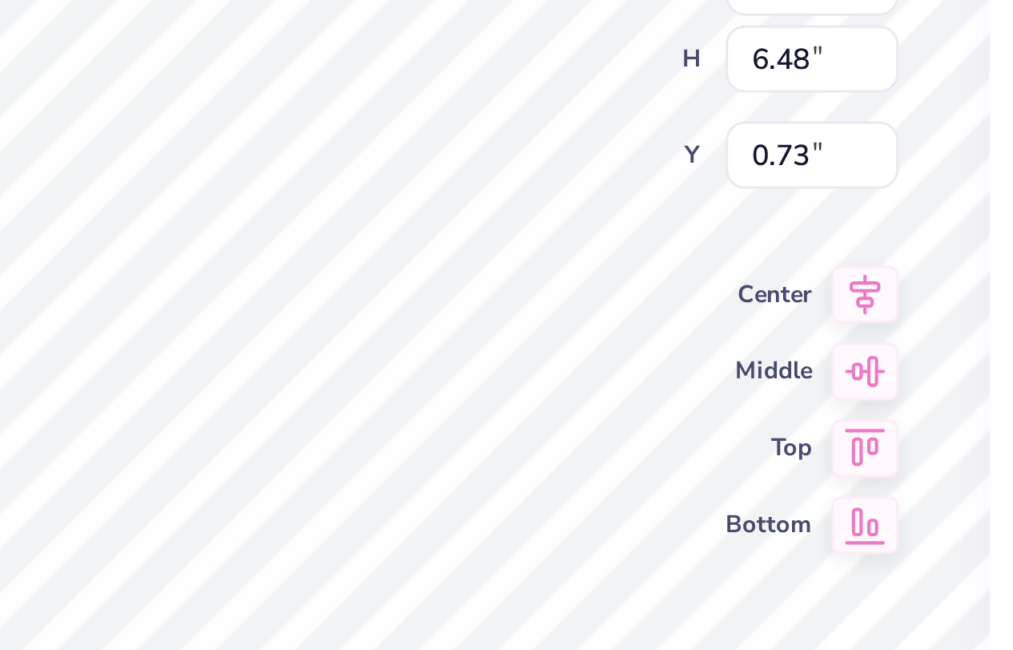
type input "0.50"
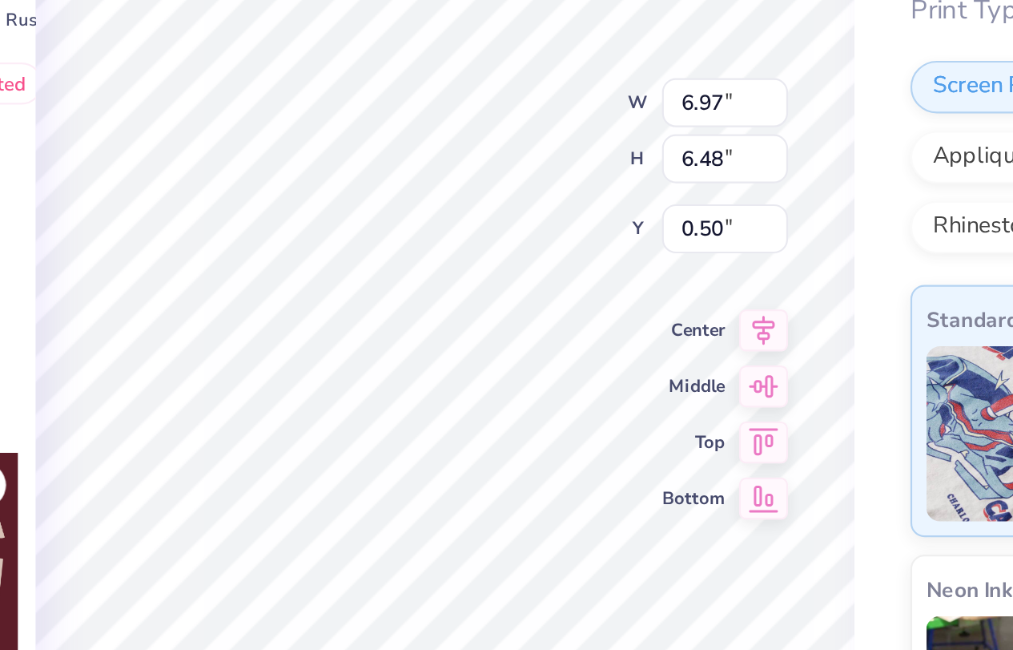
type input "0.72"
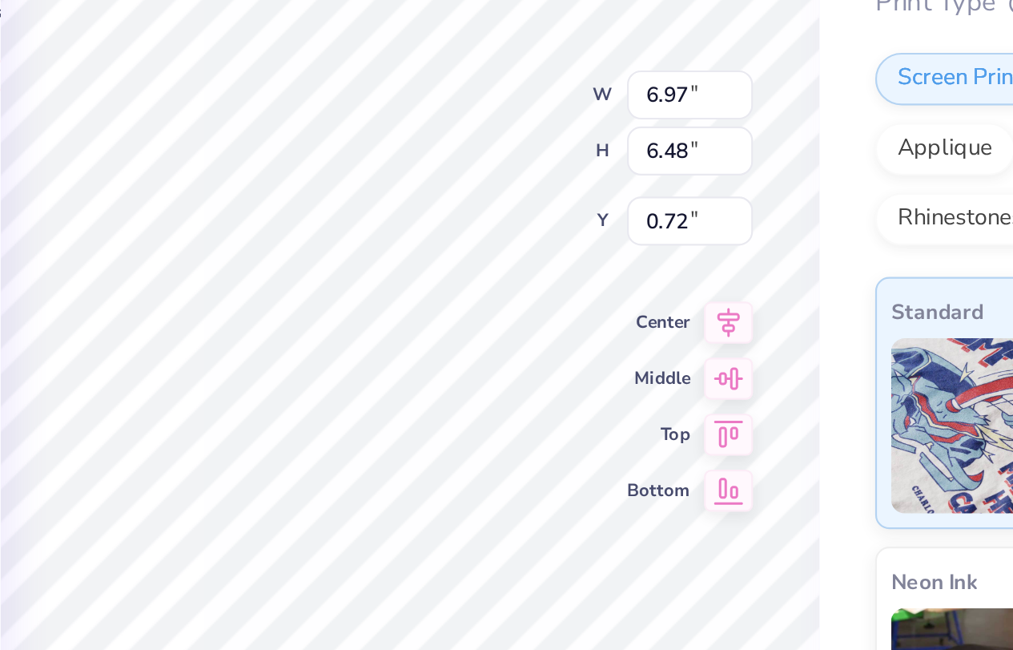
type input "0.50"
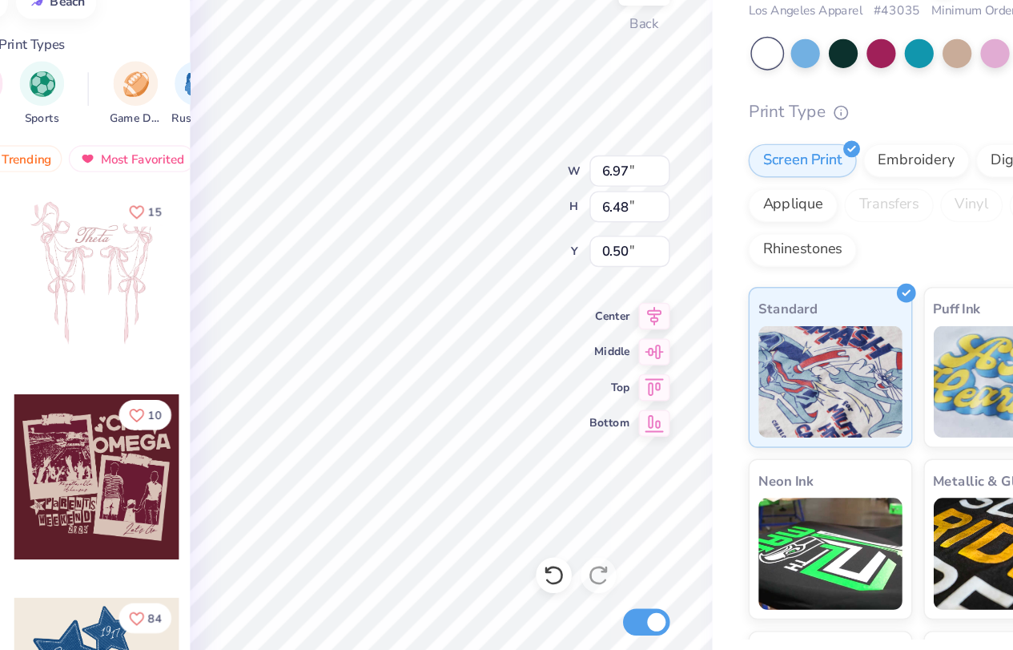
type input "0.87"
type input "0.81"
type input "6.17"
click at [734, 161] on div "Art colors – – Per Item – – Total Est. Delivery N/A FREE Design Title Save MP I…" at bounding box center [506, 325] width 1013 height 650
click at [647, 276] on div "100 % Back W 0.87 0.87 " H 0.81 0.81 " Y 6.17 6.17 " Center Middle Top Bottom S…" at bounding box center [525, 353] width 375 height 591
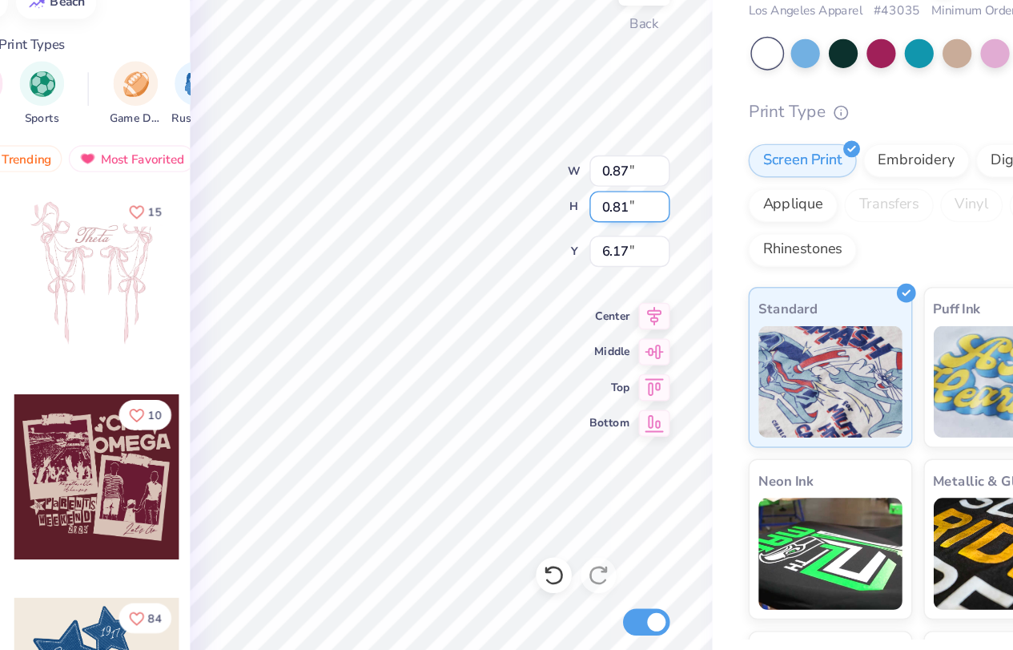
type input "6.89"
type input "6.41"
type input "0.57"
type input "1.07"
click at [568, 260] on div "100 % Back W 6.89 6.89 " H 6.41 6.41 " Y 1.07 1.07 " Center Middle Top Bottom S…" at bounding box center [525, 353] width 375 height 591
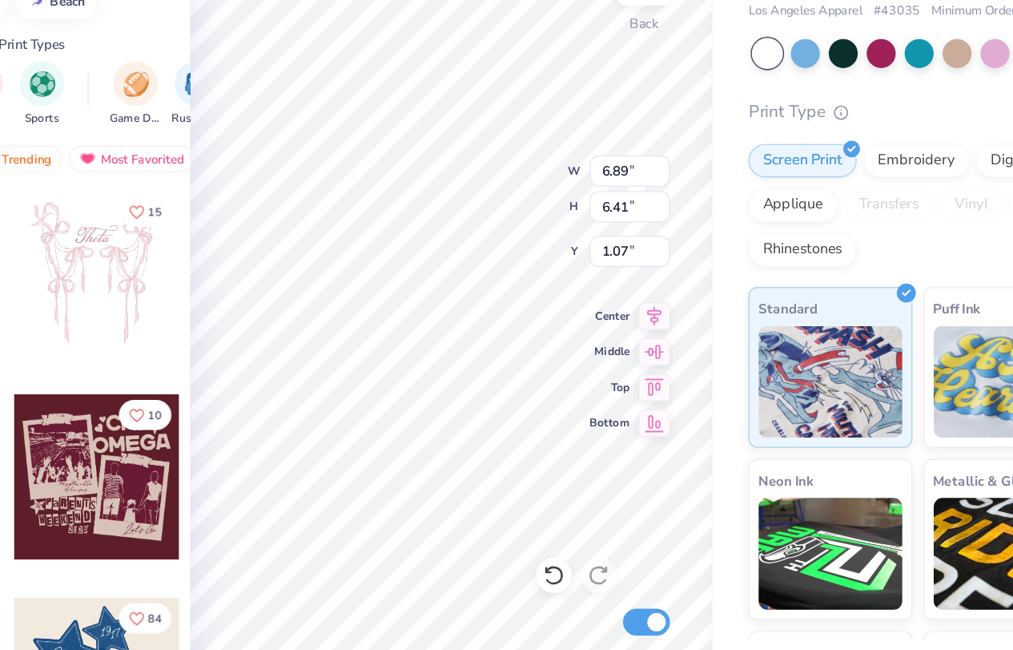
type input "0.76"
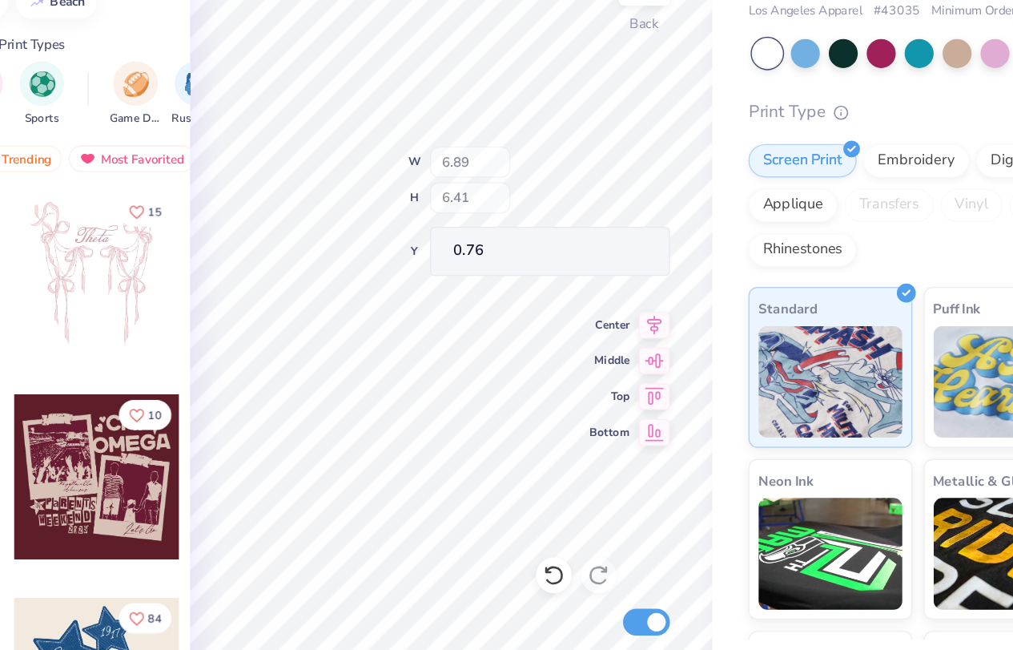
click at [558, 242] on div "100 % Back W 6.89 H 6.41 Y 0.76 Center Middle Top Bottom Submit to feature on o…" at bounding box center [525, 353] width 375 height 591
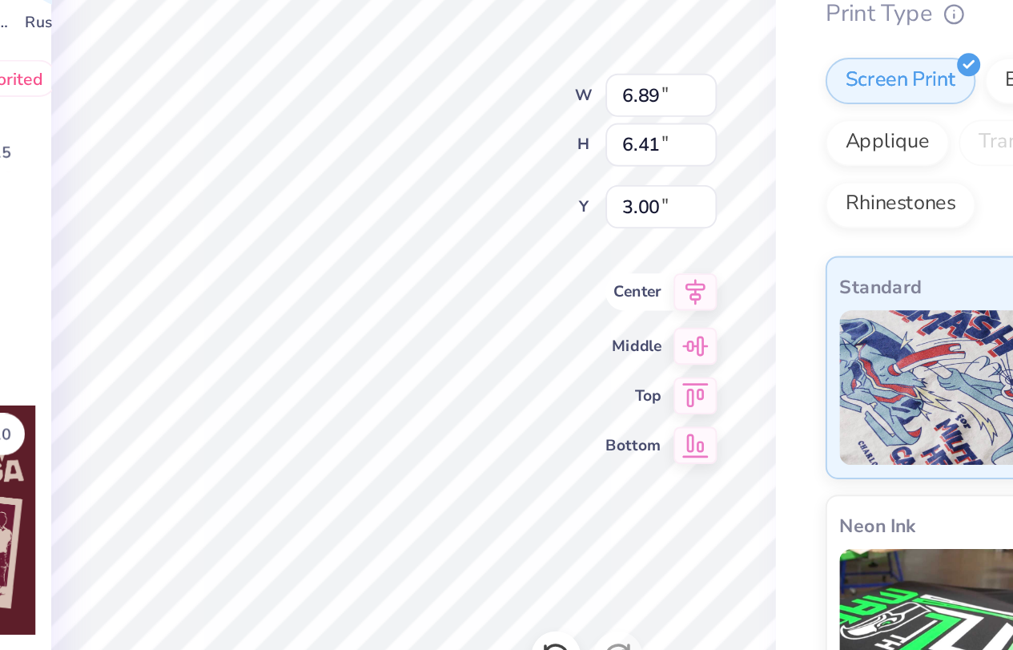
type input "3.23"
type input "4.11"
type input "2.09"
type input "1.90"
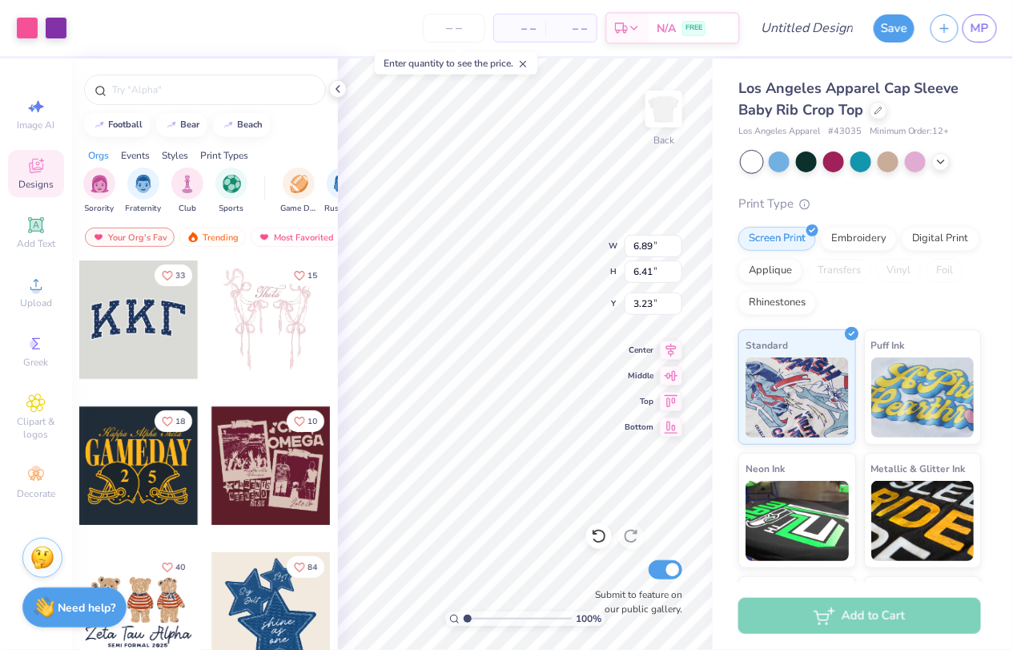
type input "3.00"
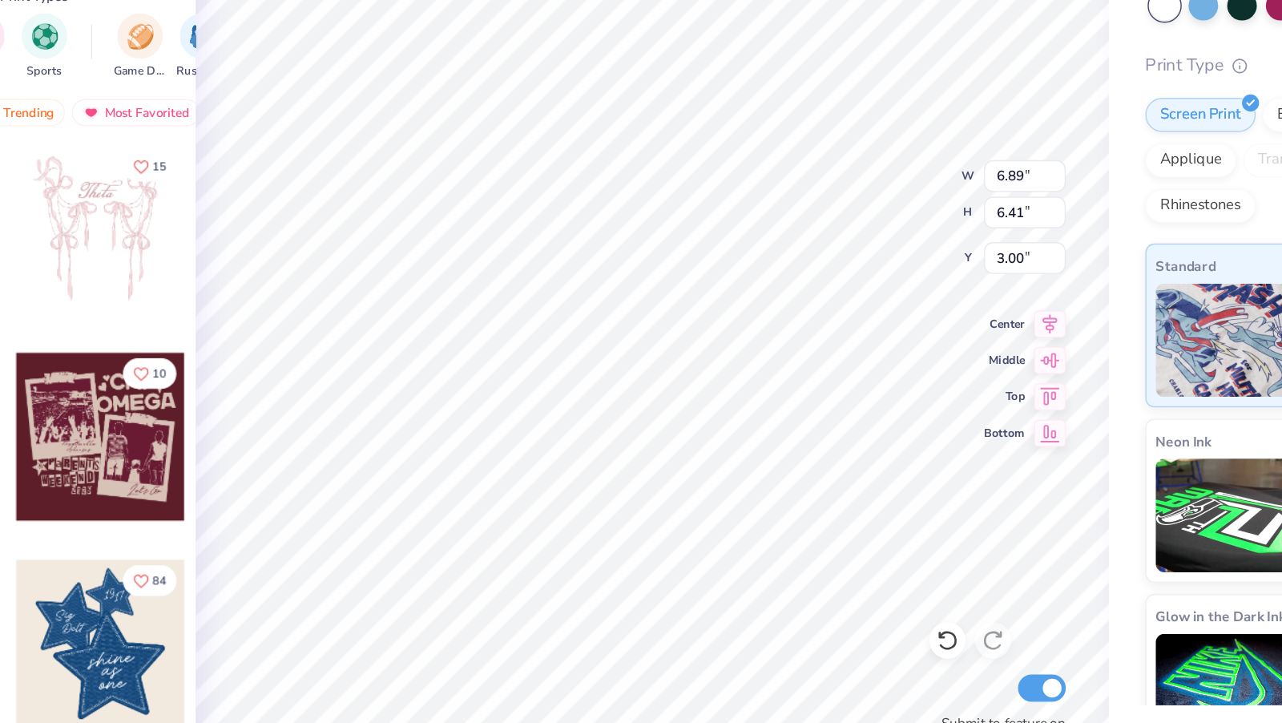
type input "1.69"
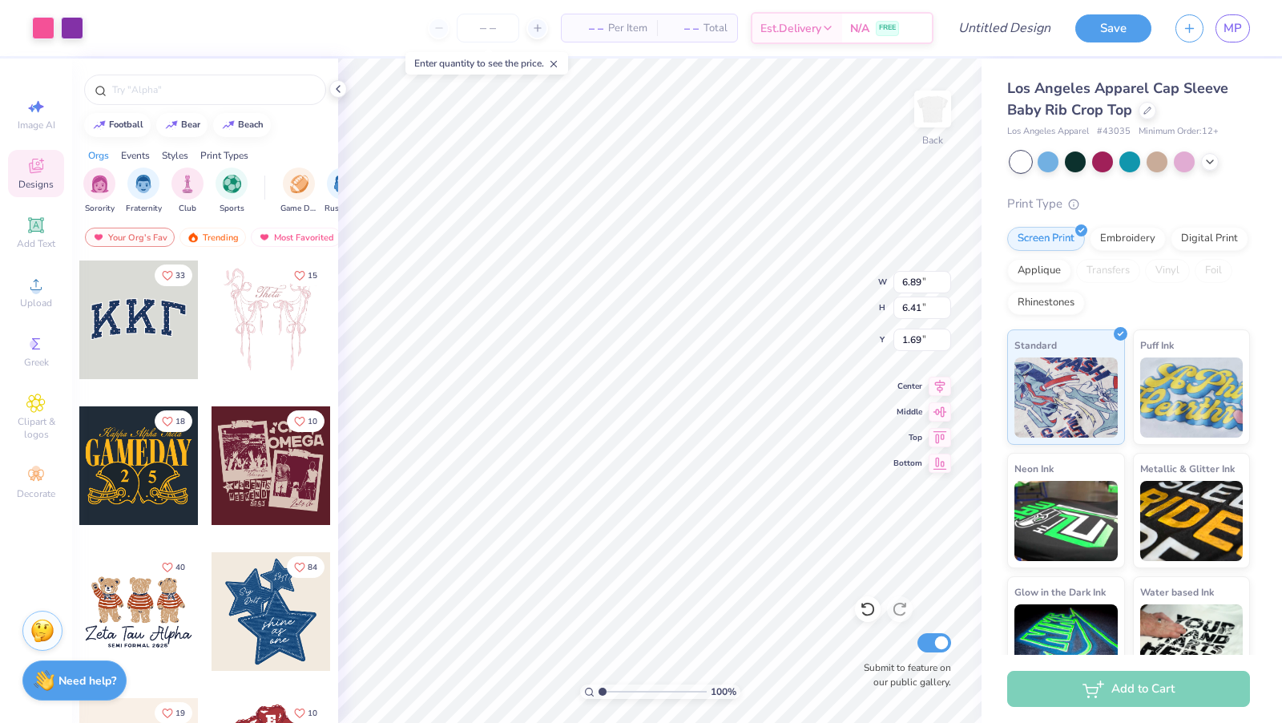
type input "1.96"
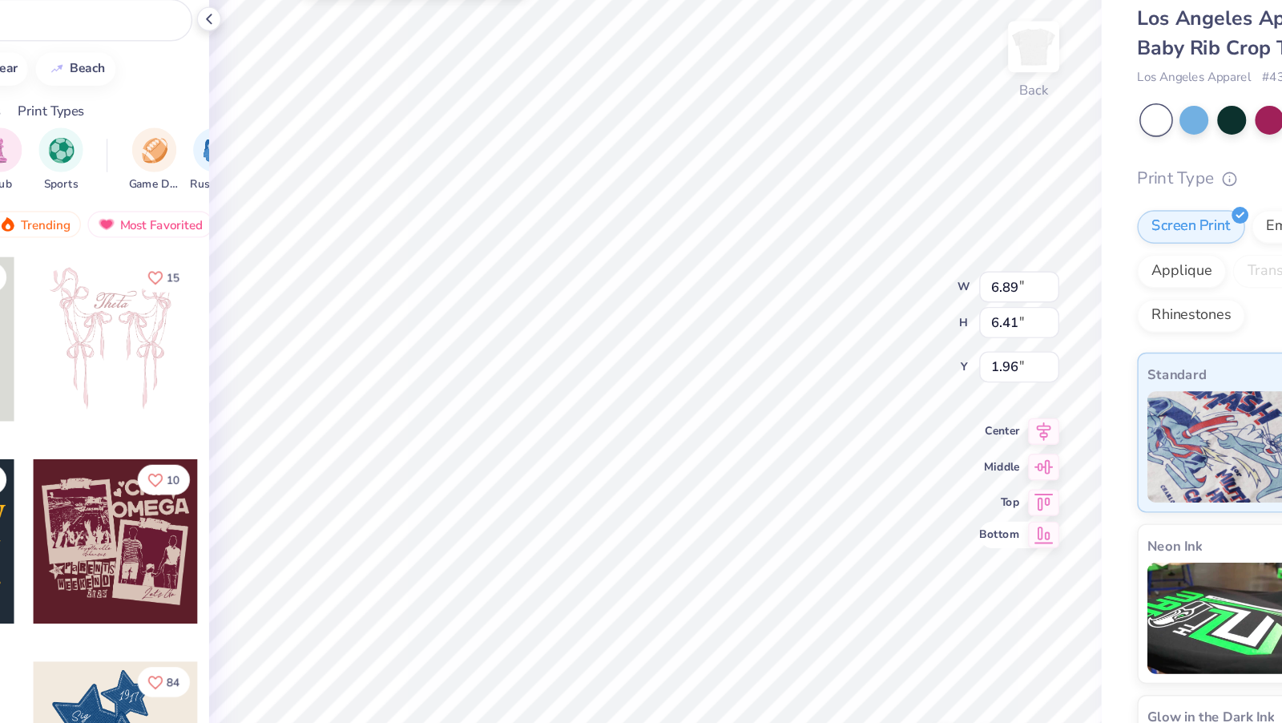
type input "2.10"
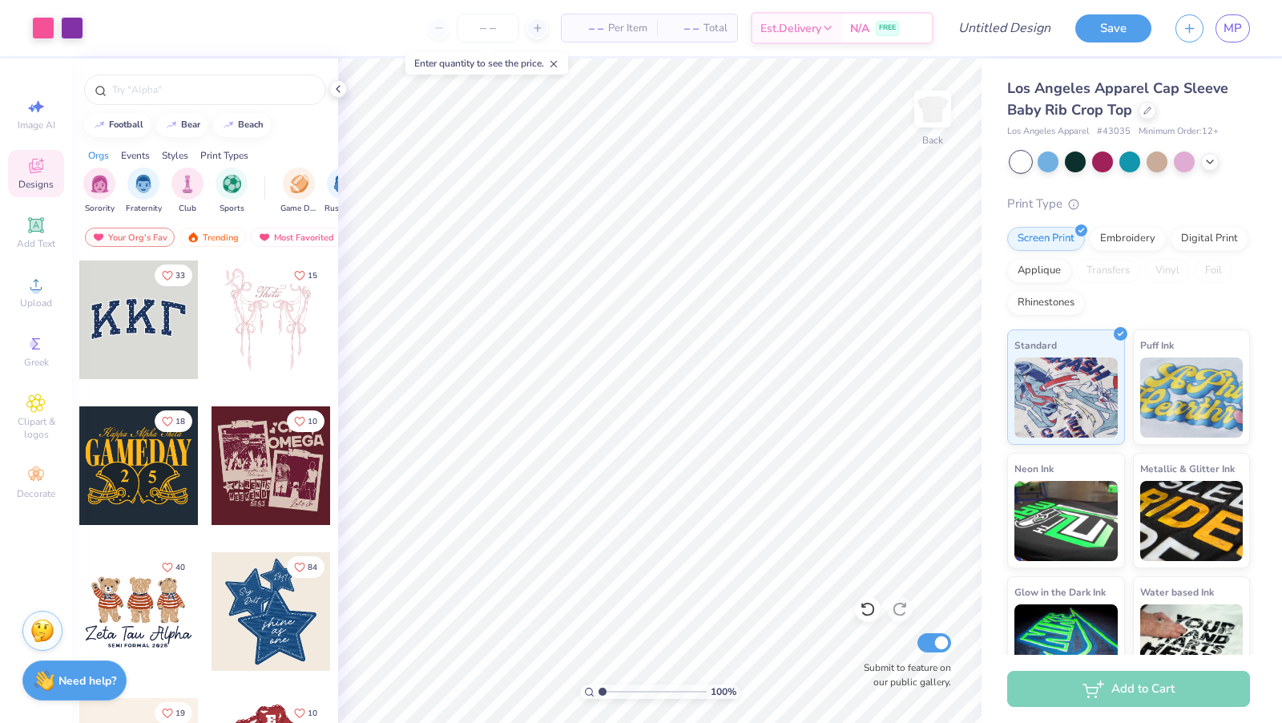
click at [453, 24] on div at bounding box center [488, 28] width 120 height 29
click at [481, 26] on input "number" at bounding box center [488, 28] width 62 height 29
type input "13"
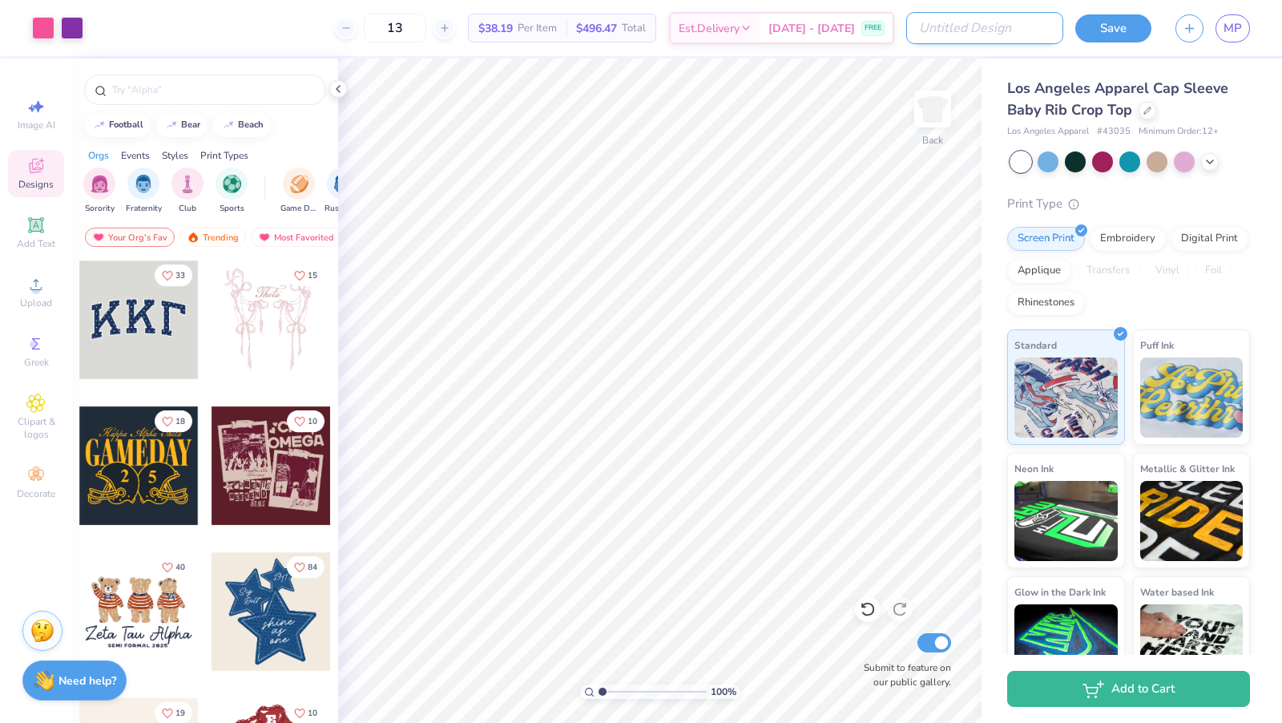
click at [997, 34] on input "Design Title" at bounding box center [984, 28] width 157 height 32
type input "DESIGN3:POTENTIAL 2"
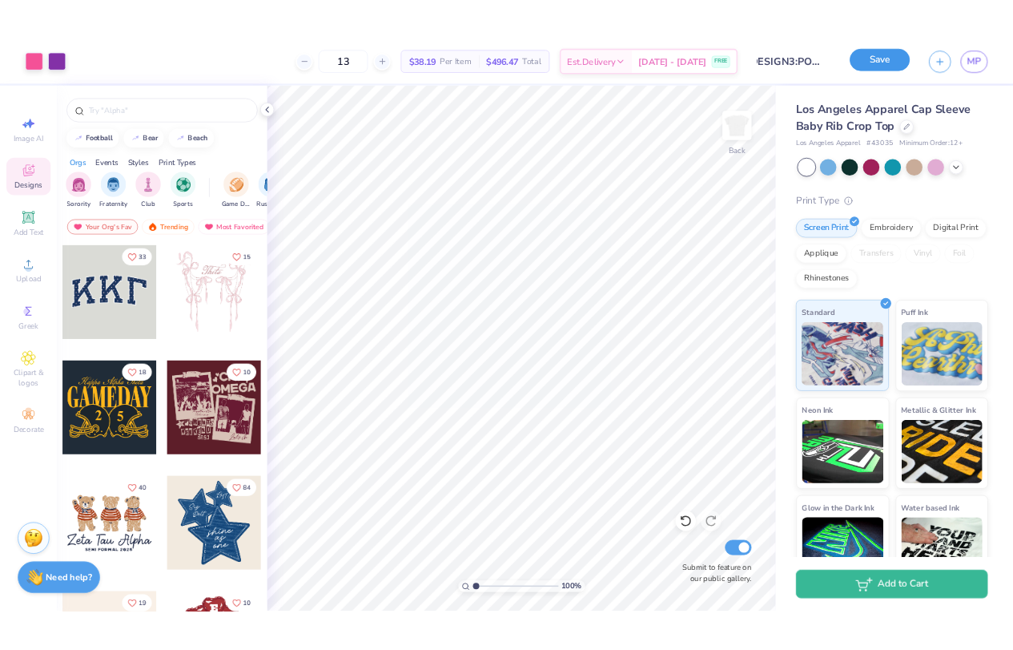
scroll to position [0, 0]
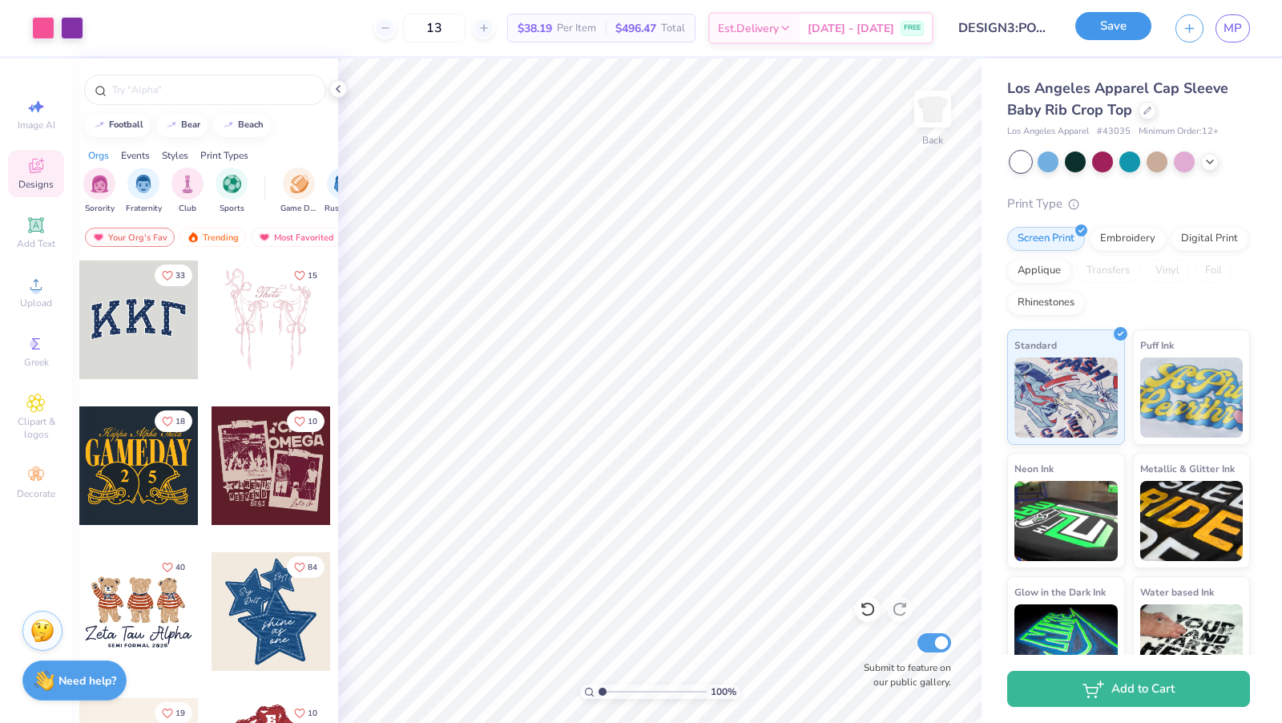
click at [1013, 17] on button "Save" at bounding box center [1113, 26] width 76 height 28
